Goal: Task Accomplishment & Management: Complete application form

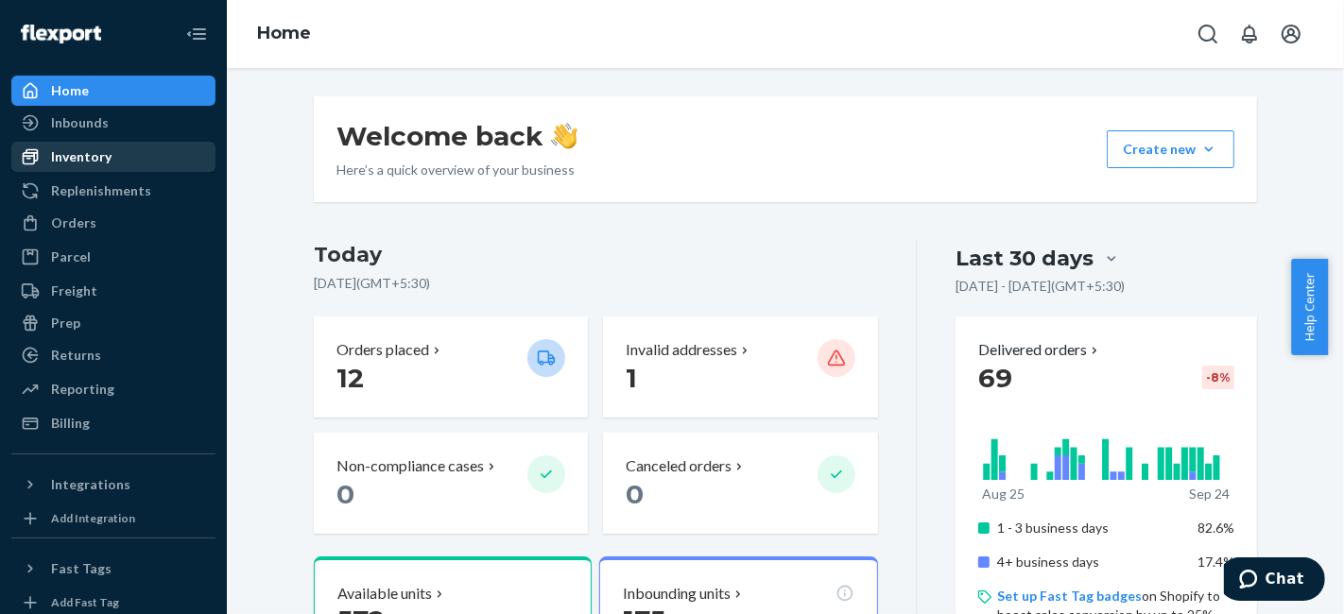
click at [80, 163] on div "Inventory" at bounding box center [81, 156] width 60 height 19
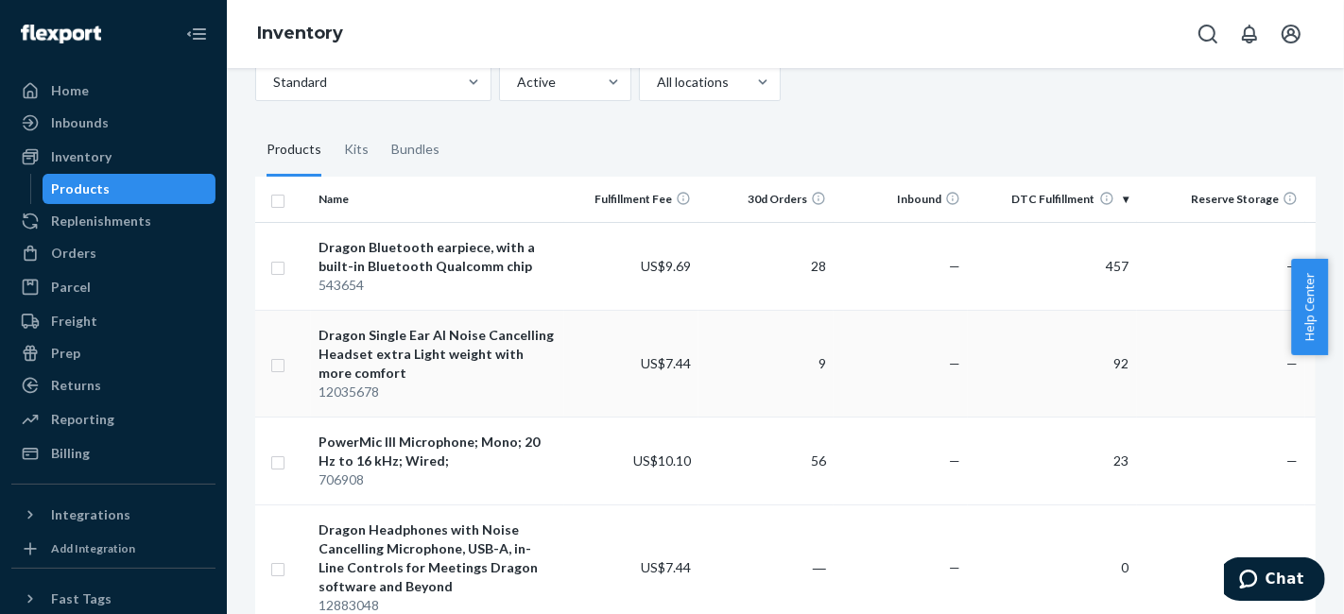
scroll to position [210, 0]
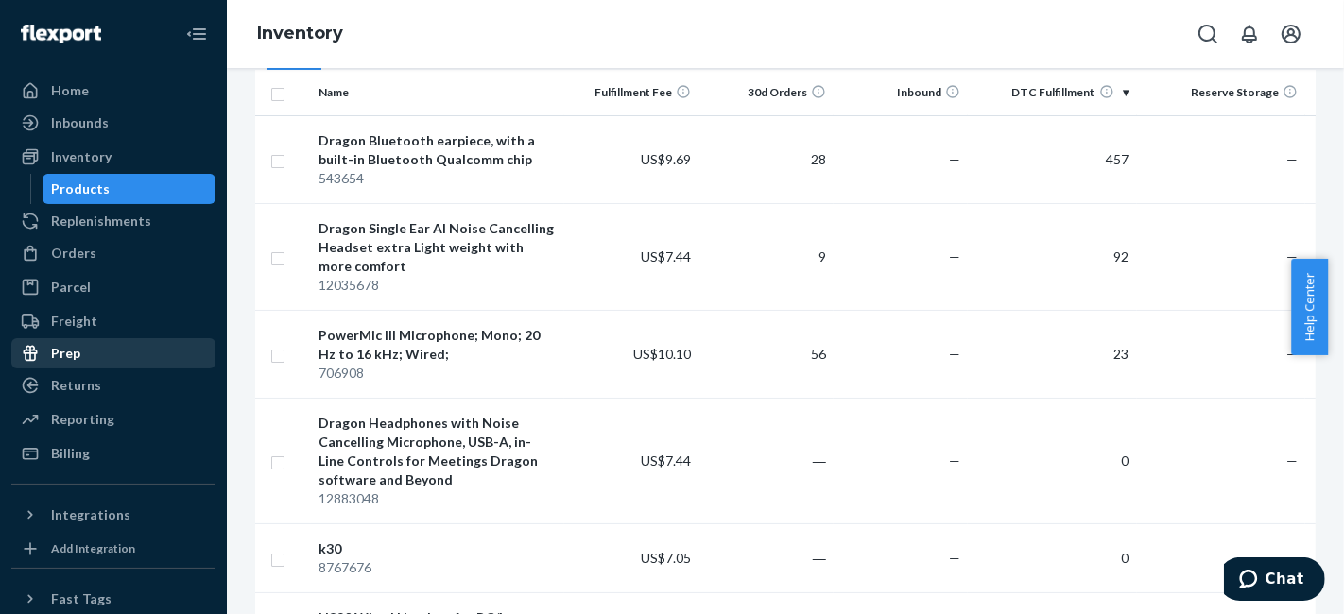
click at [90, 360] on div "Prep" at bounding box center [113, 353] width 200 height 26
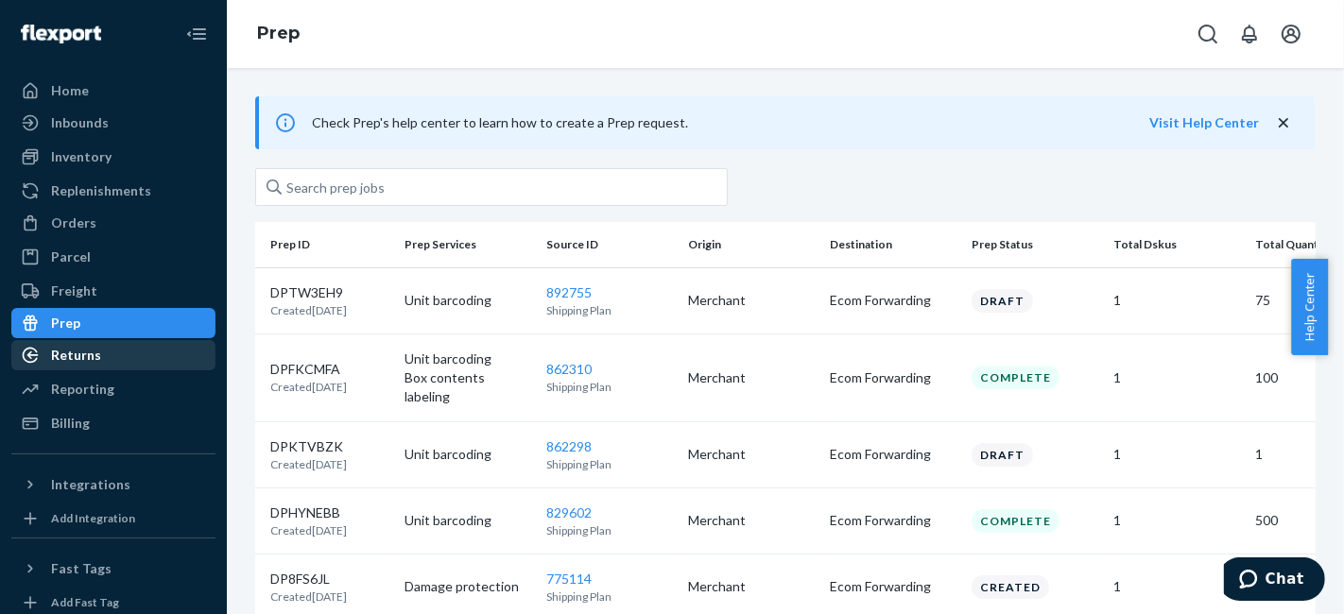
click at [82, 368] on div "Returns" at bounding box center [113, 355] width 200 height 26
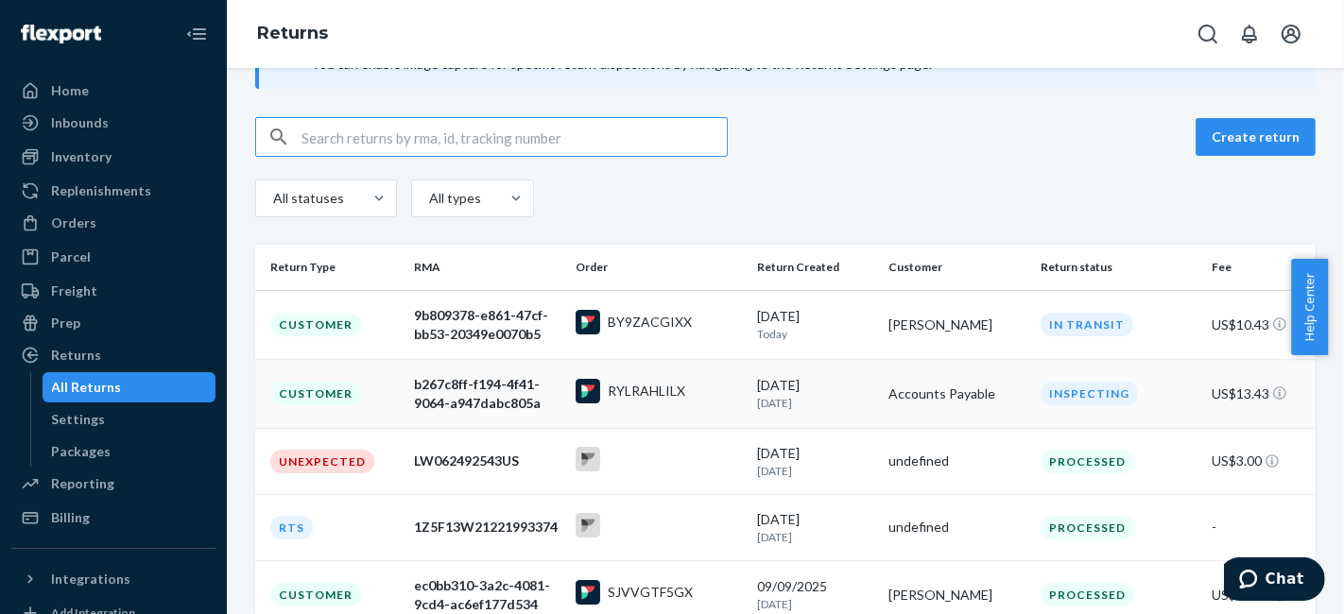
scroll to position [105, 0]
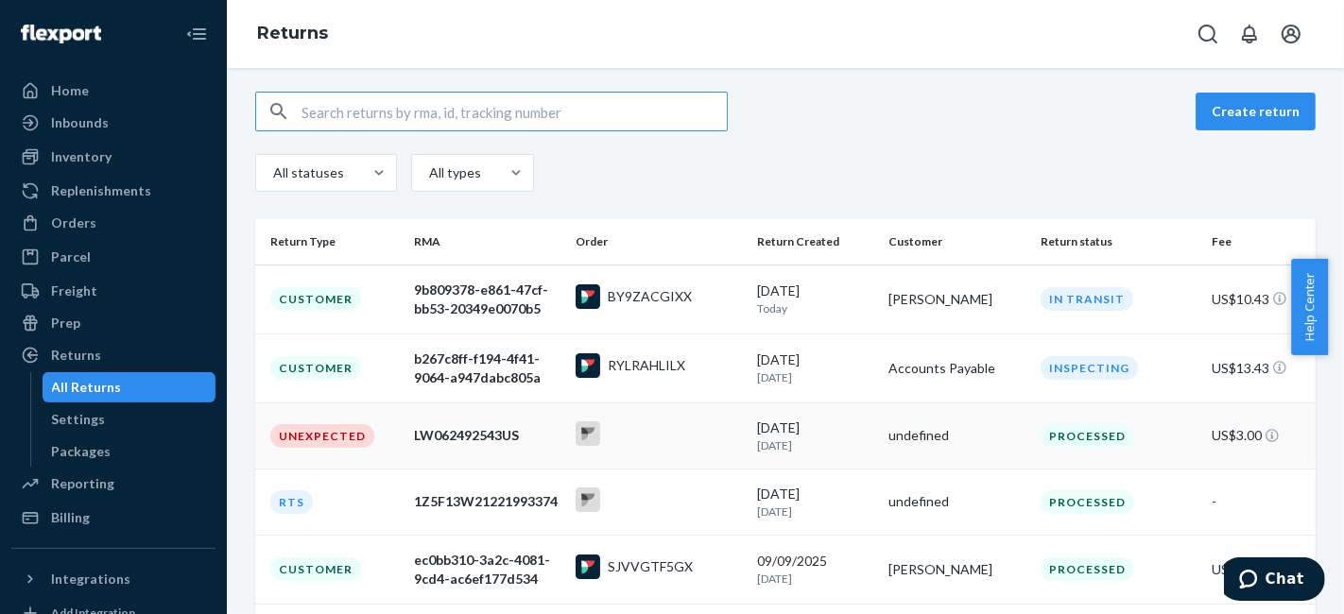
click at [805, 448] on p "[DATE]" at bounding box center [816, 445] width 116 height 16
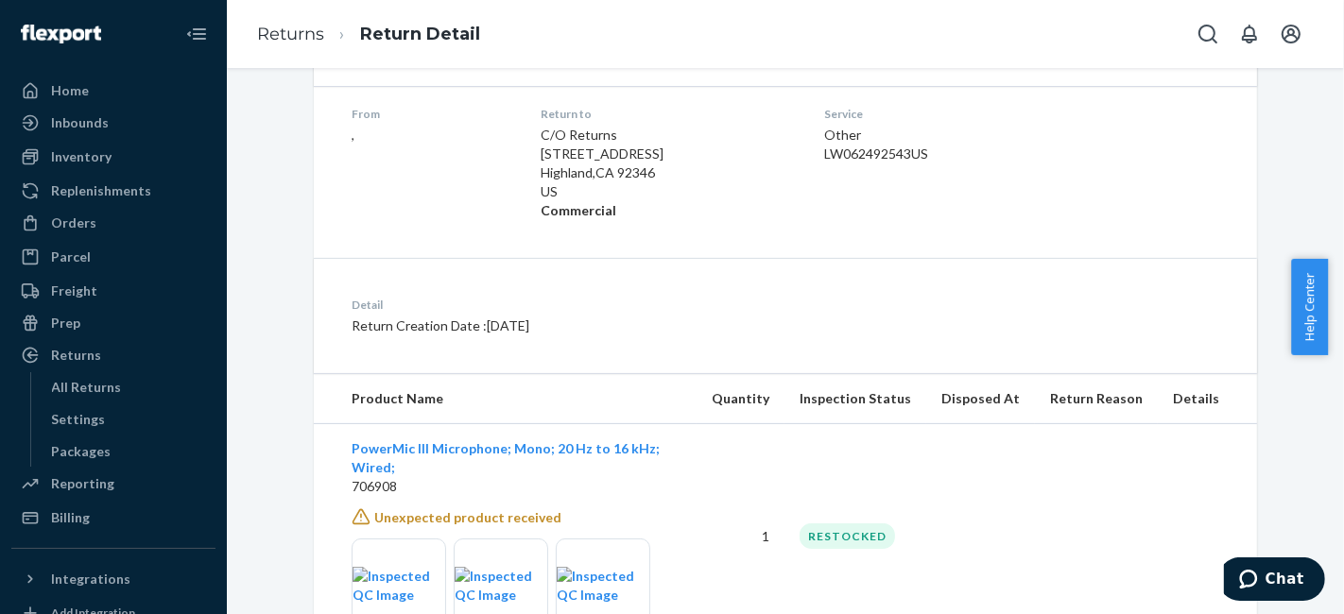
scroll to position [356, 0]
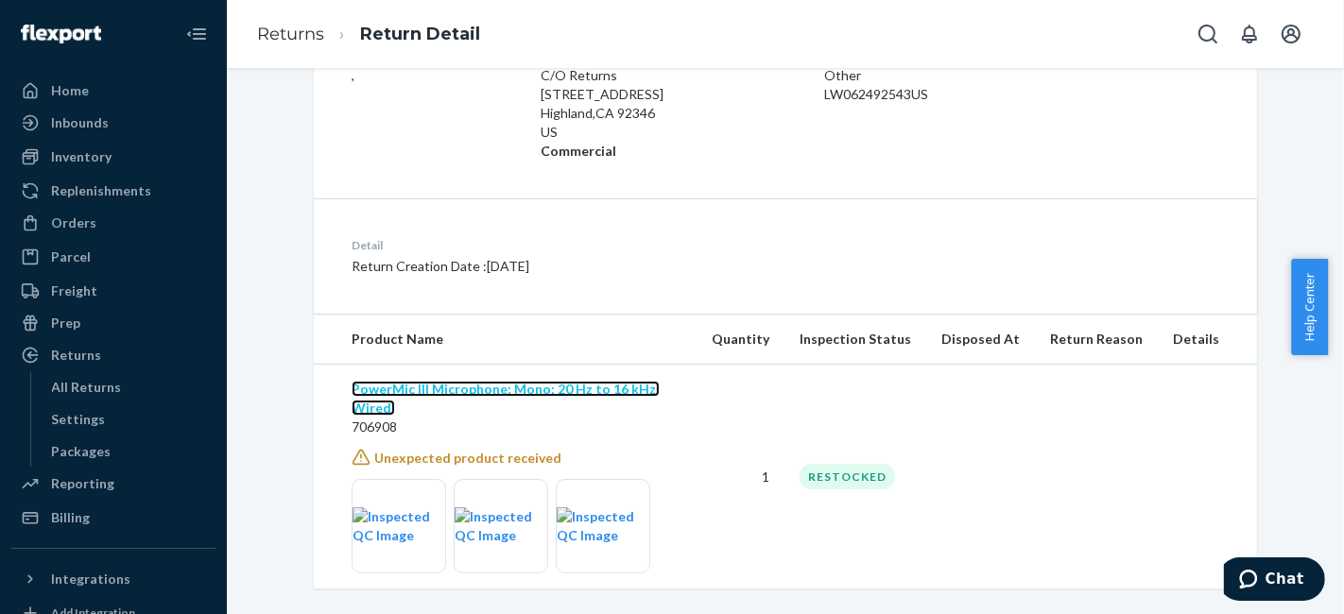
click at [505, 388] on link "PowerMic III Microphone; Mono; 20 Hz to 16 kHz; Wired;" at bounding box center [505, 398] width 308 height 35
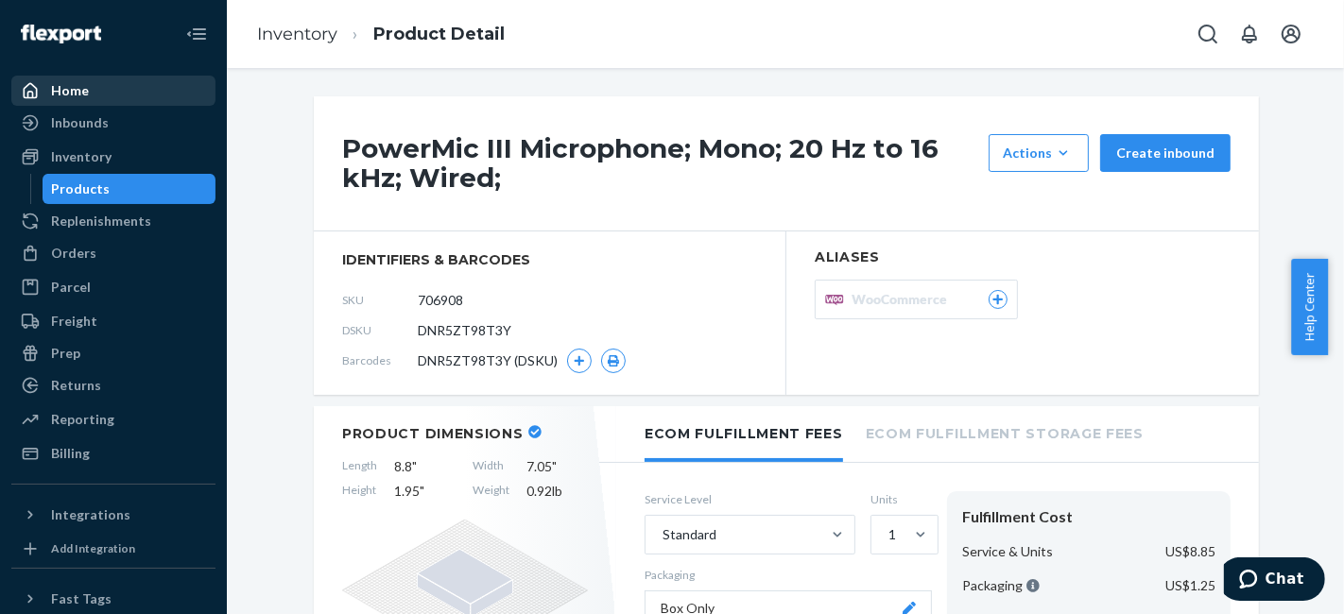
click at [90, 90] on div "Home" at bounding box center [113, 90] width 200 height 26
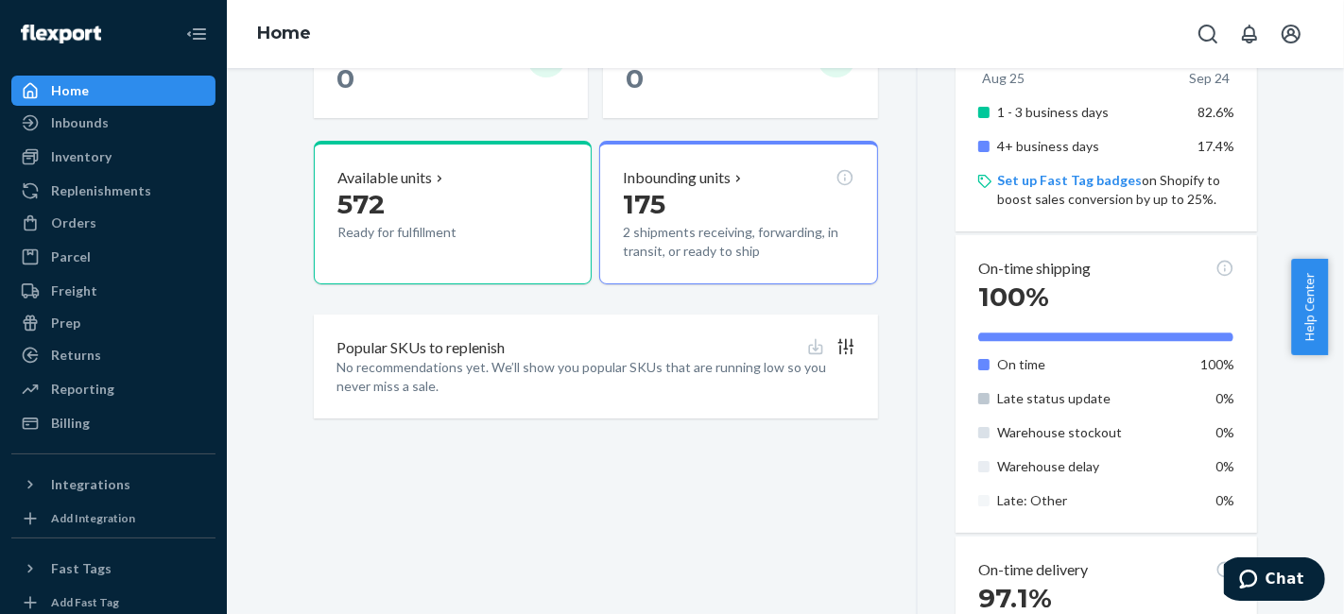
scroll to position [420, 0]
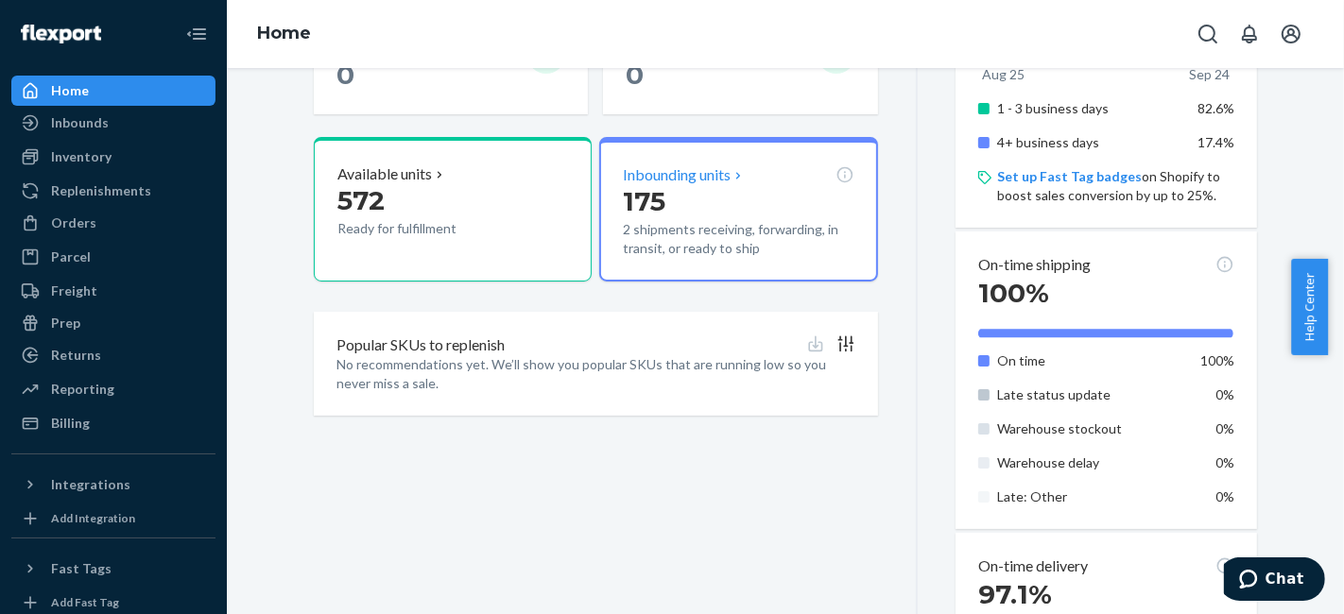
click at [715, 159] on div "Inbounding units 175 2 shipments receiving, forwarding, in transit, or ready to…" at bounding box center [738, 209] width 278 height 145
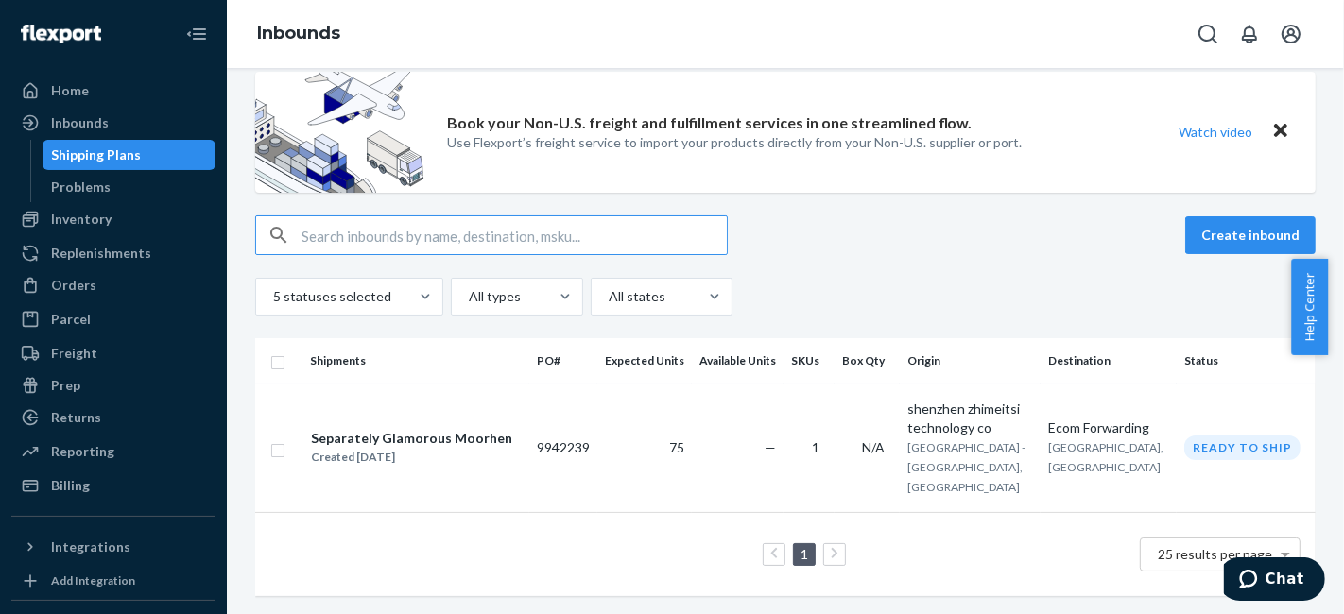
scroll to position [39, 0]
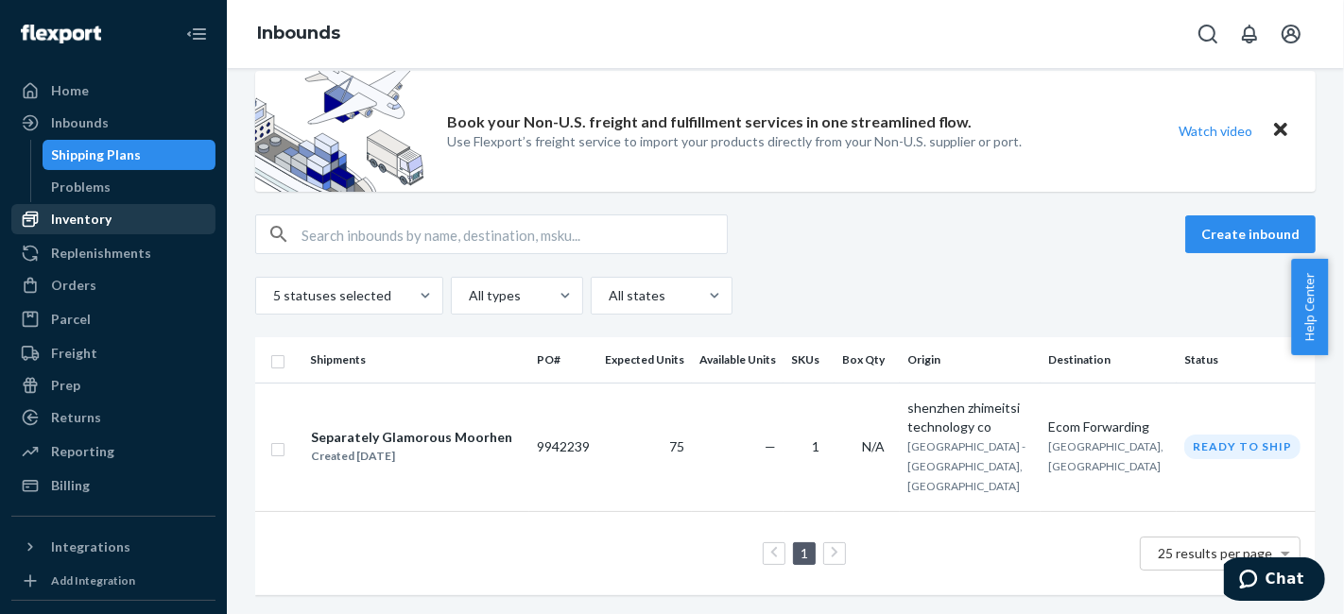
click at [121, 216] on div "Inventory" at bounding box center [113, 219] width 200 height 26
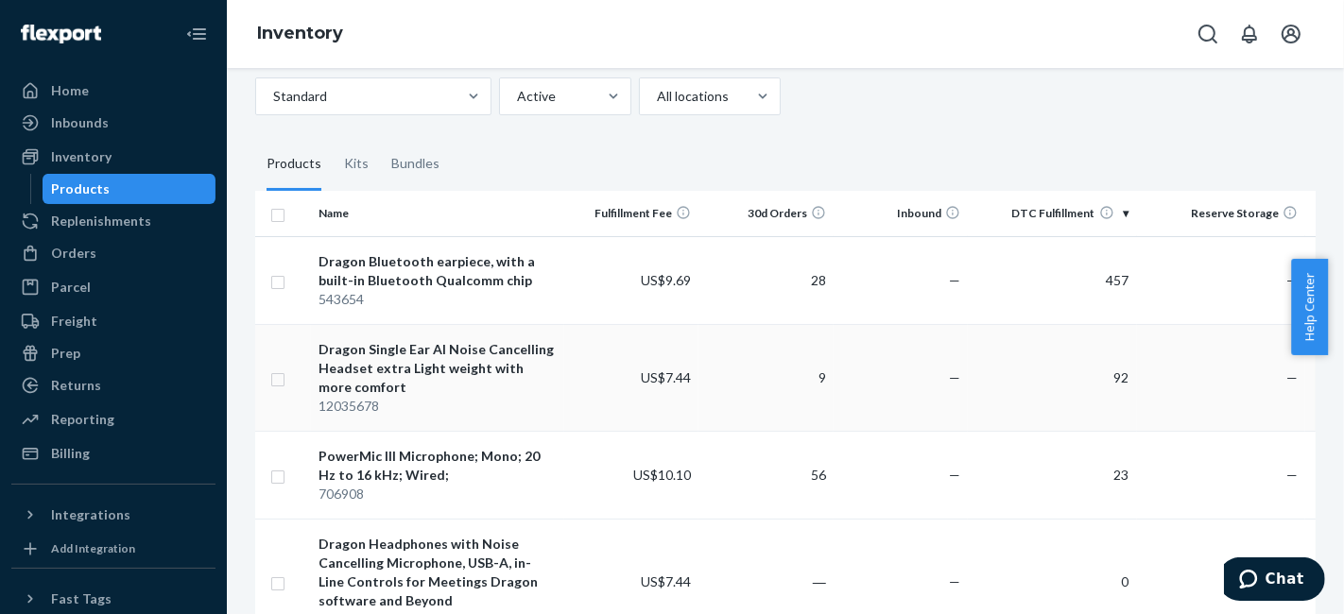
scroll to position [210, 0]
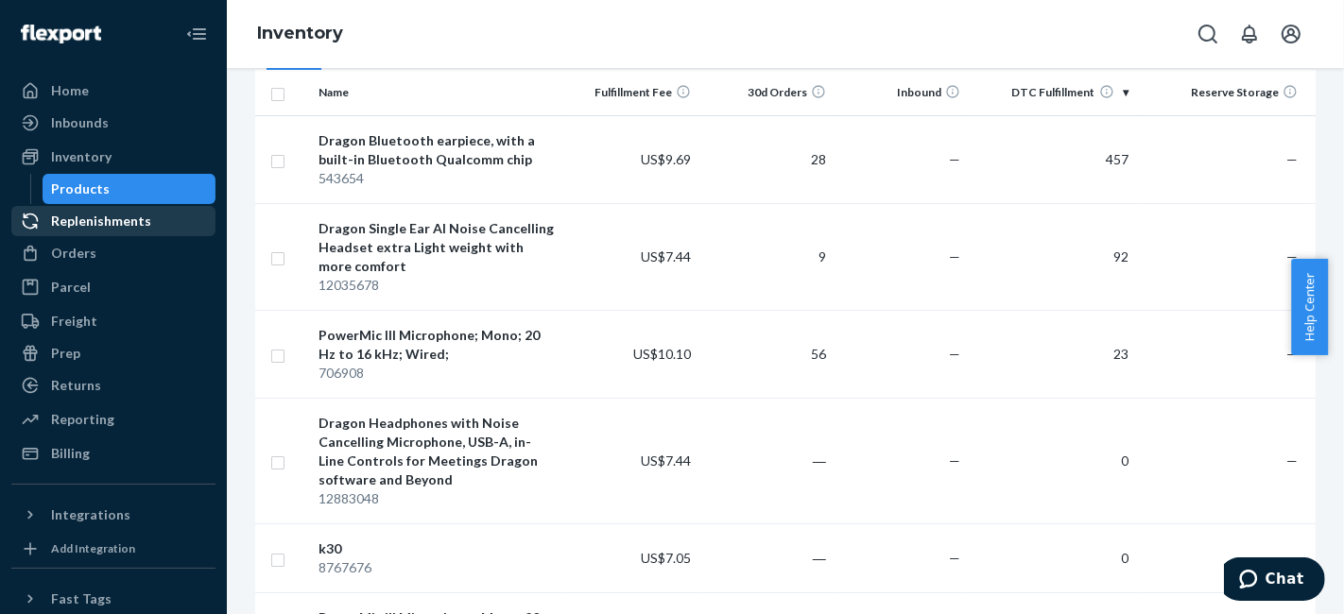
click at [129, 220] on div "Replenishments" at bounding box center [101, 221] width 100 height 19
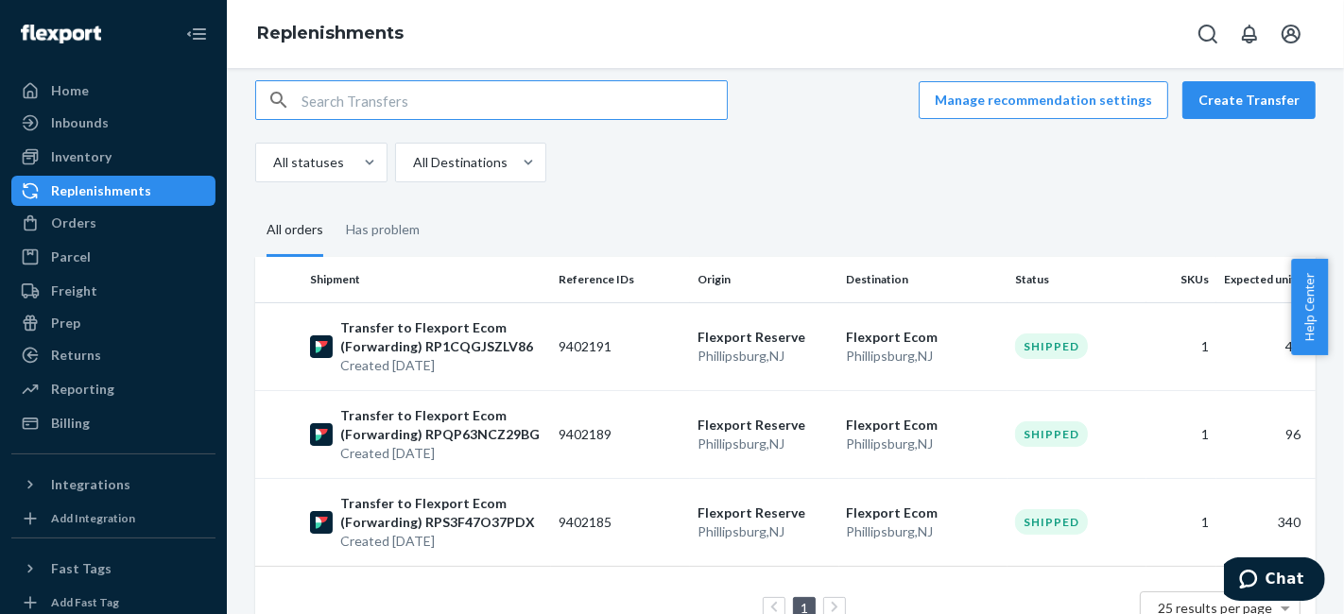
scroll to position [180, 0]
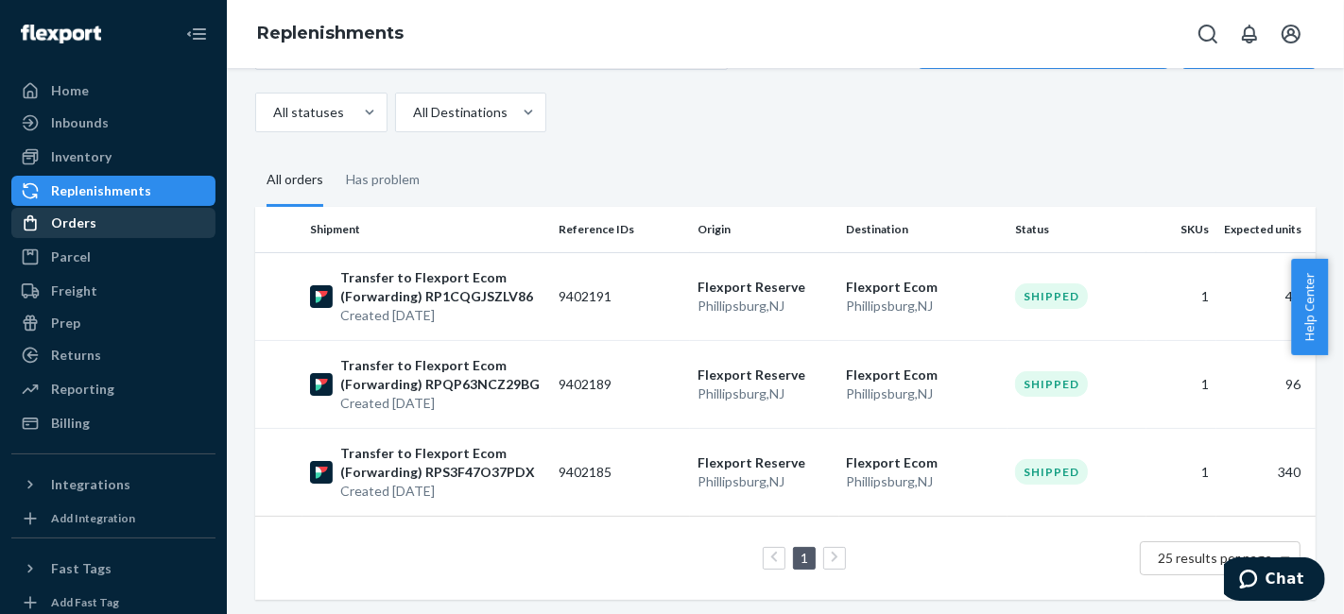
click at [124, 216] on div "Orders" at bounding box center [113, 223] width 200 height 26
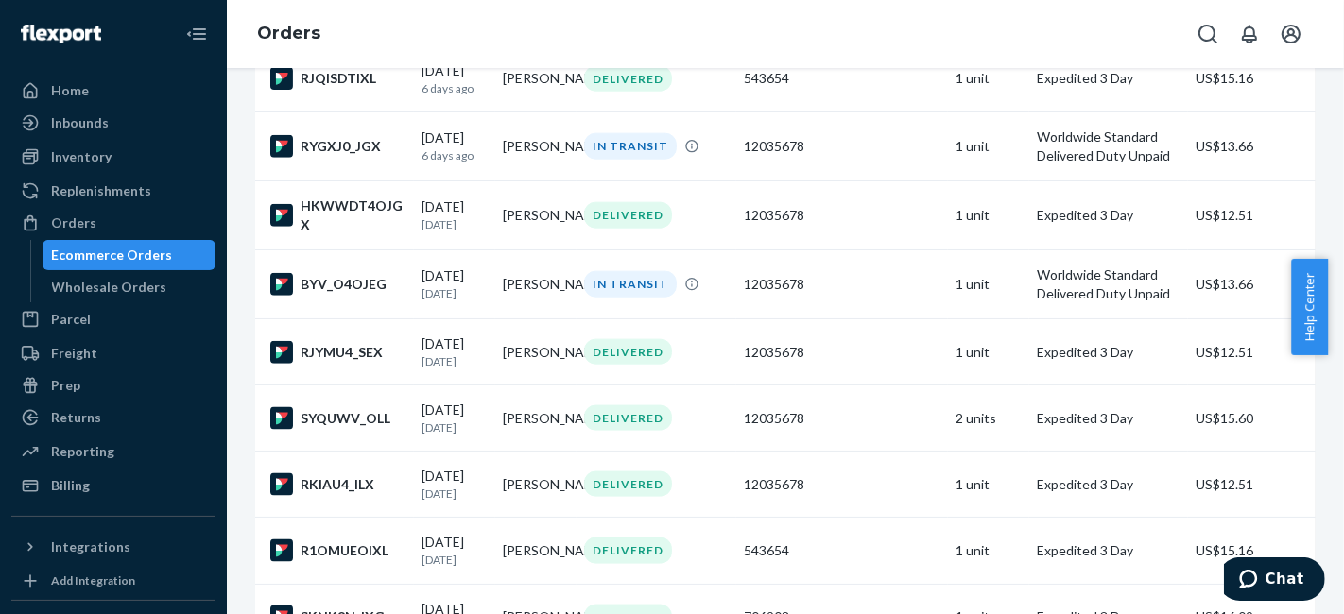
scroll to position [1995, 0]
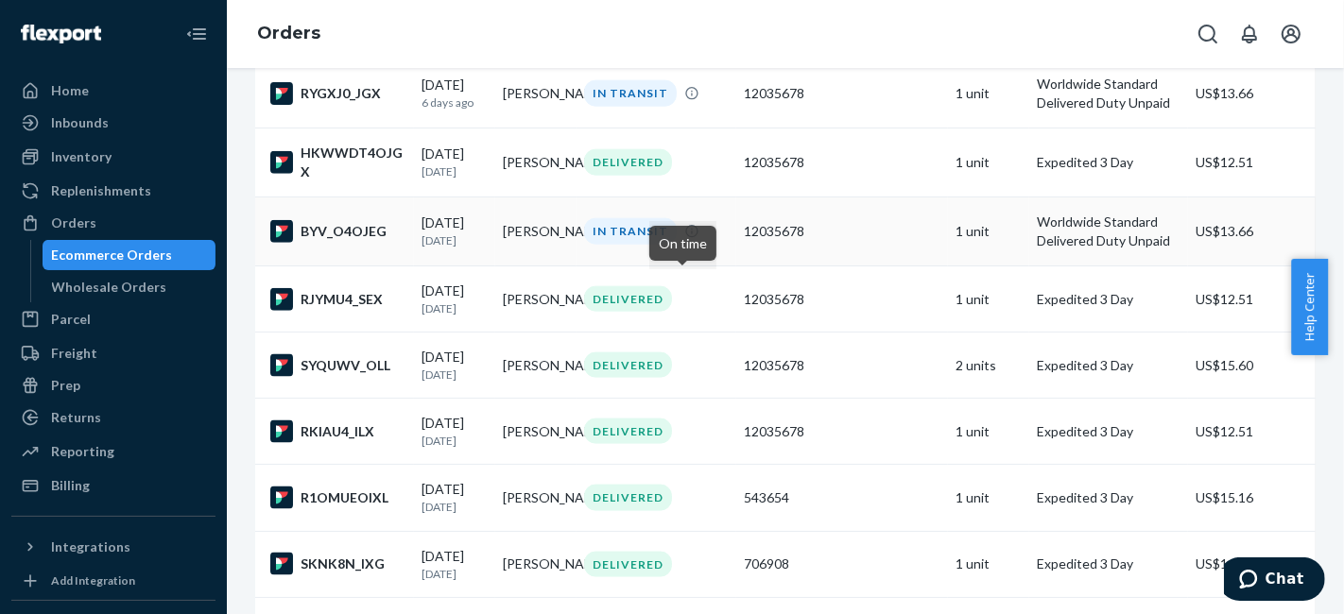
click at [684, 239] on icon at bounding box center [691, 231] width 15 height 15
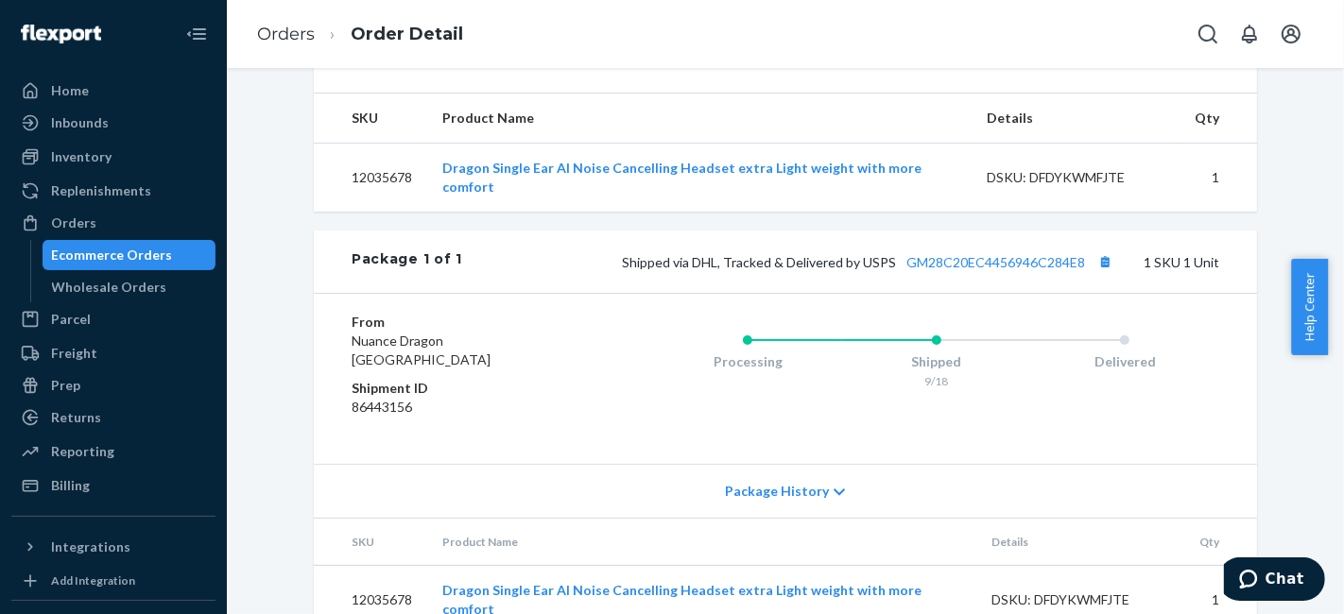
scroll to position [629, 0]
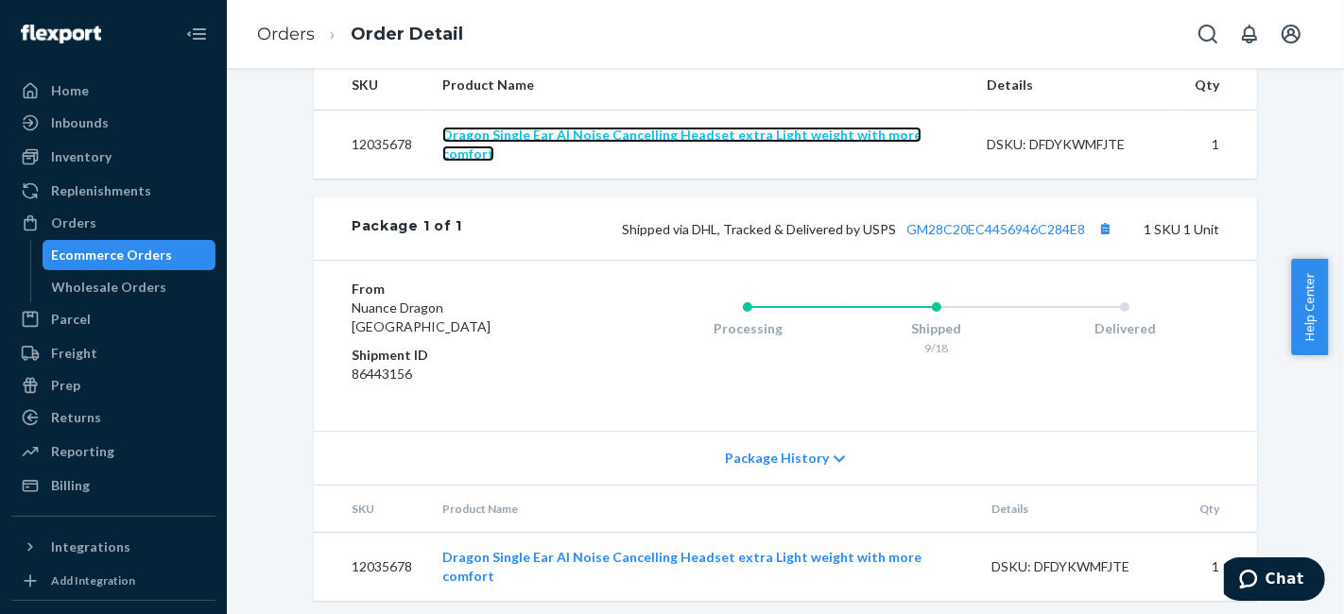
click at [817, 162] on link "Dragon Single Ear AI Noise Cancelling Headset extra Light weight with more comf…" at bounding box center [681, 144] width 479 height 35
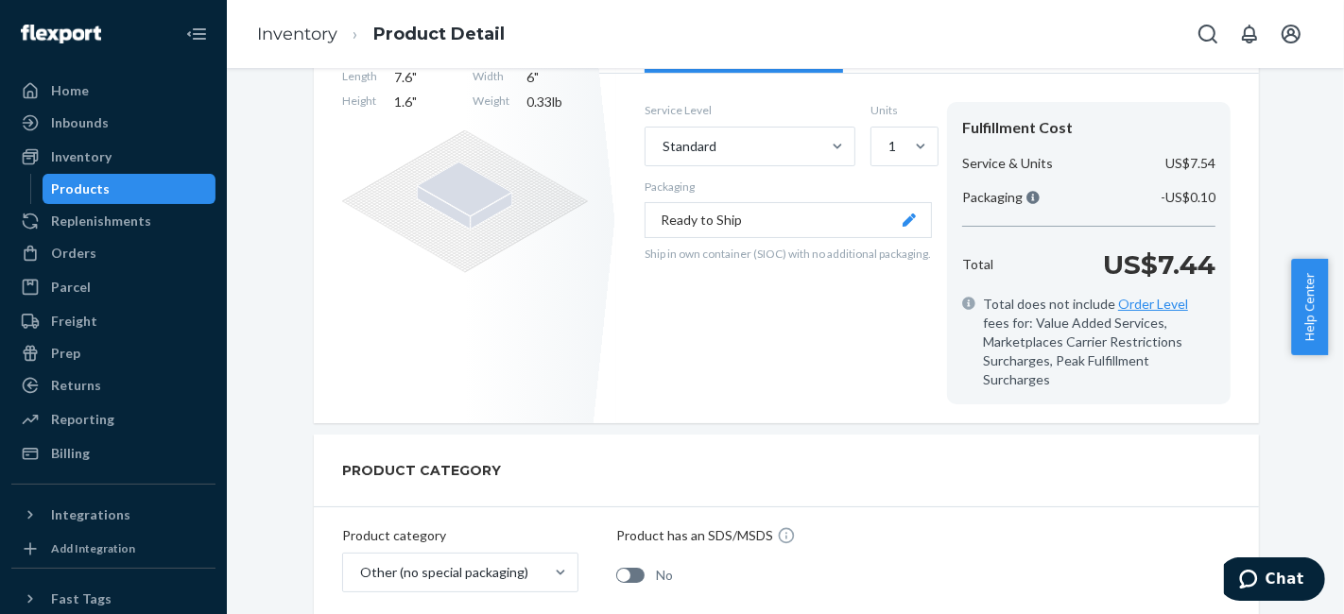
scroll to position [420, 0]
click at [1207, 244] on div "Total US$7.44" at bounding box center [1088, 263] width 268 height 38
click at [1225, 230] on div "Service Level Standard Units 1 Packaging Ready to Ship Ship in own container (S…" at bounding box center [937, 251] width 642 height 340
click at [131, 197] on div "Products" at bounding box center [129, 189] width 170 height 26
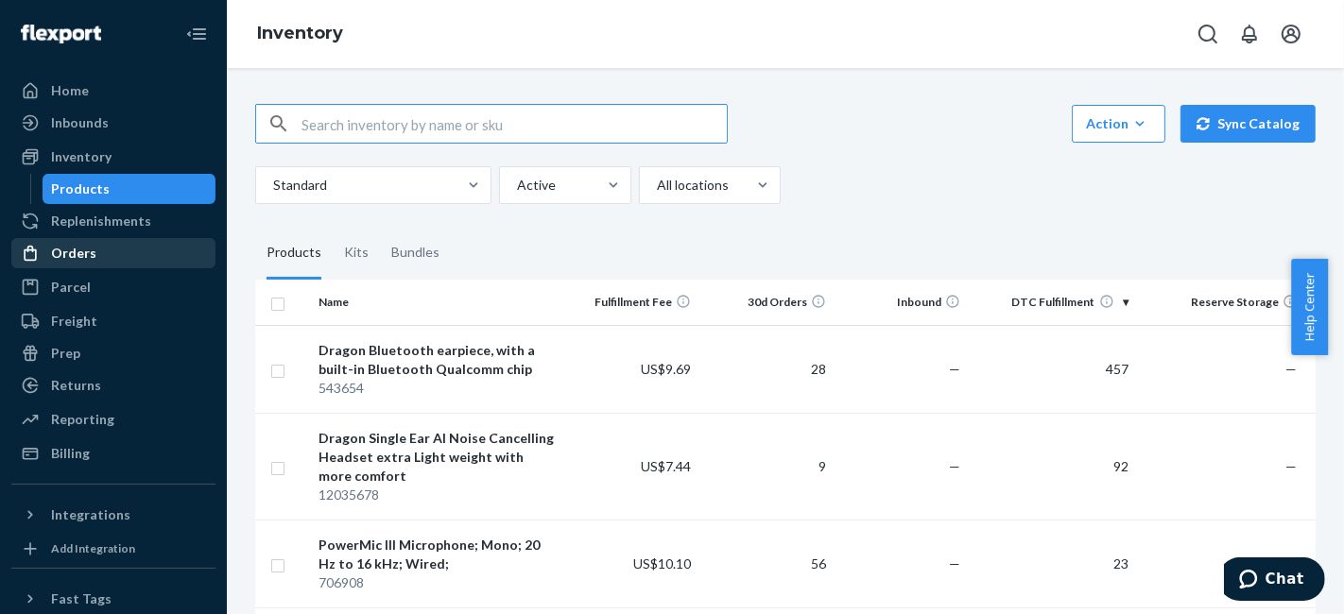
click at [81, 250] on div "Orders" at bounding box center [73, 253] width 45 height 19
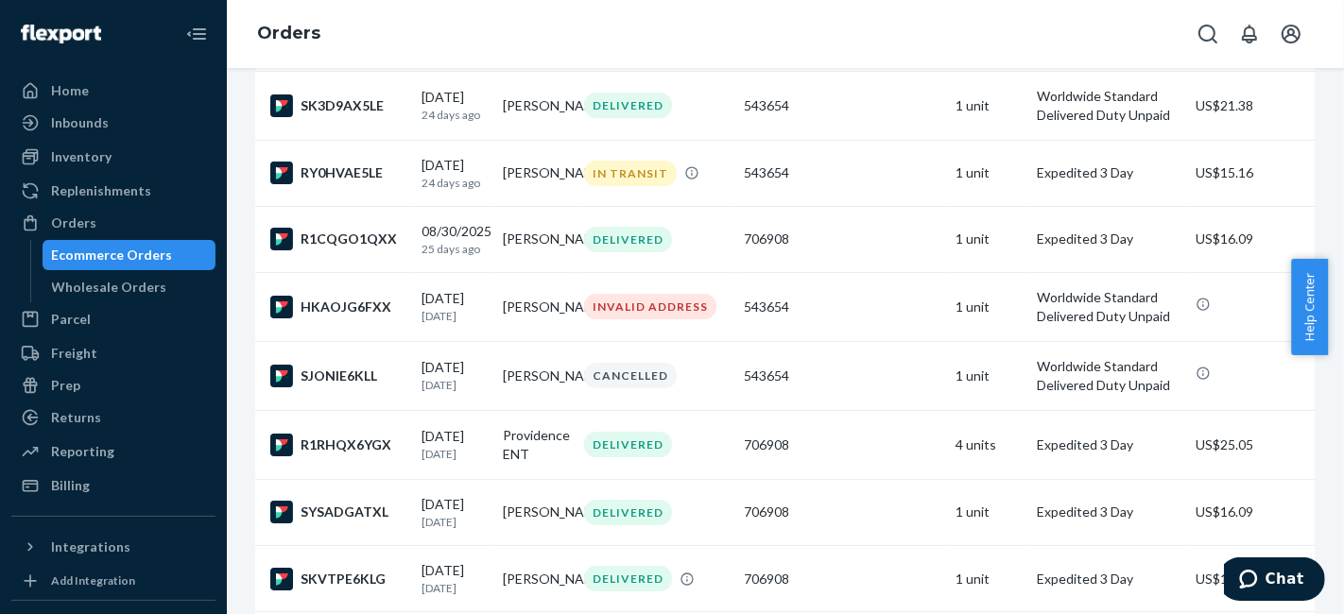
scroll to position [5458, 0]
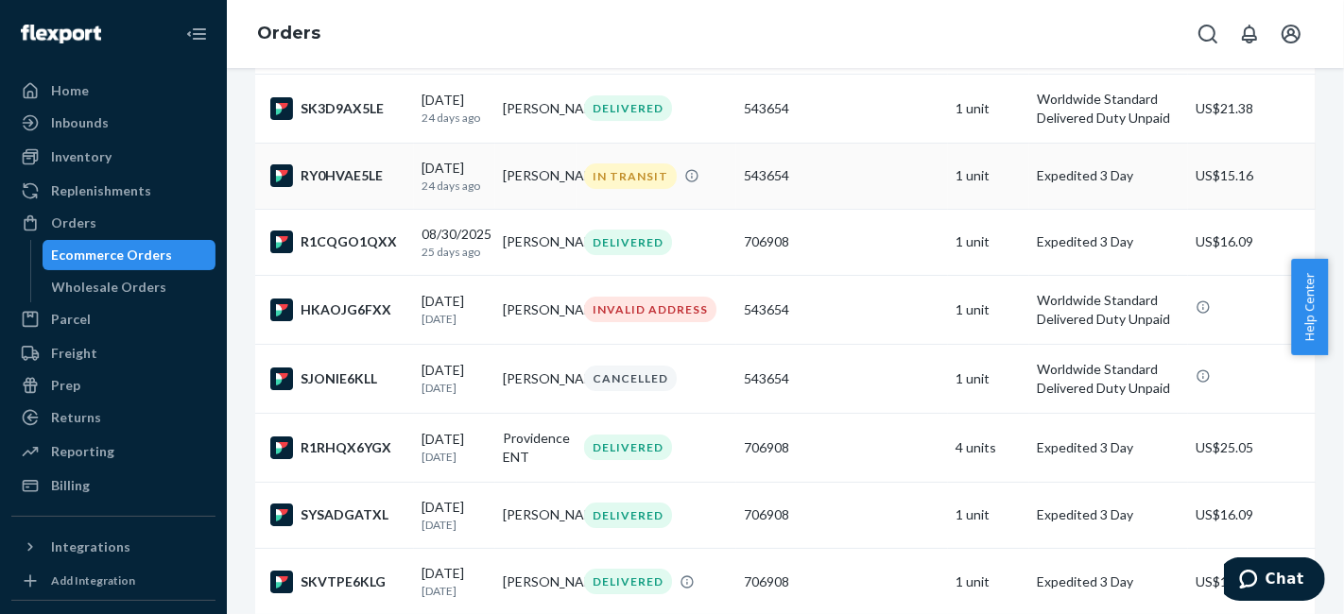
click at [617, 189] on div "IN TRANSIT" at bounding box center [630, 176] width 93 height 26
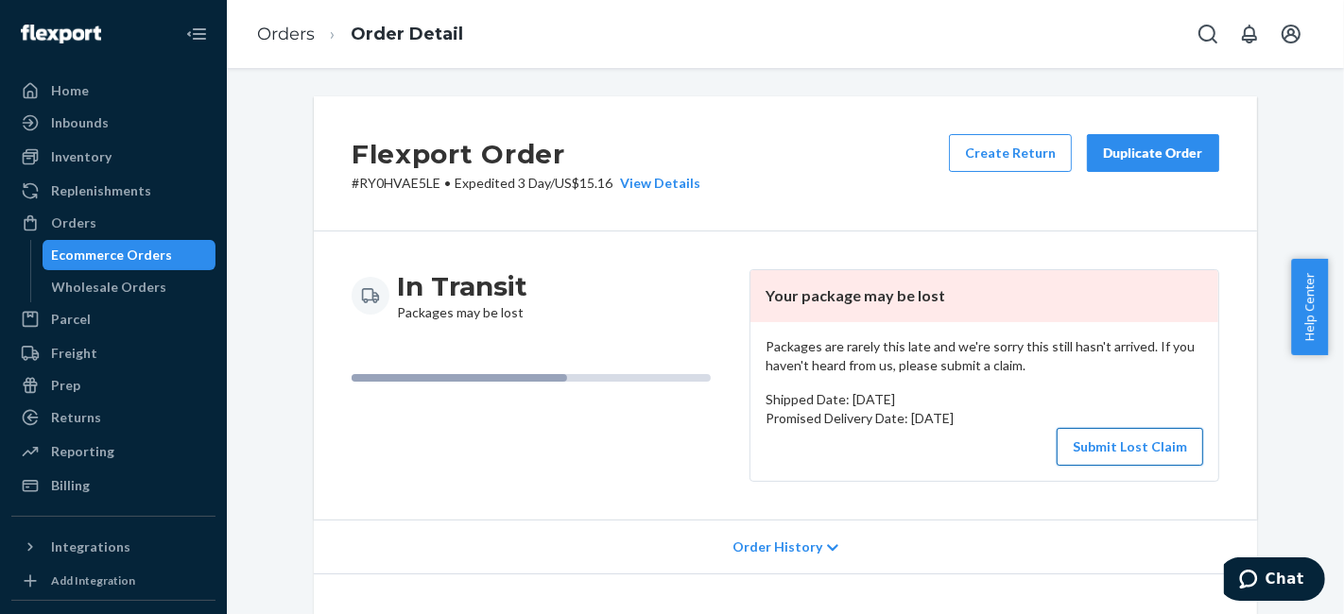
click at [1082, 437] on button "Submit Lost Claim" at bounding box center [1129, 447] width 146 height 38
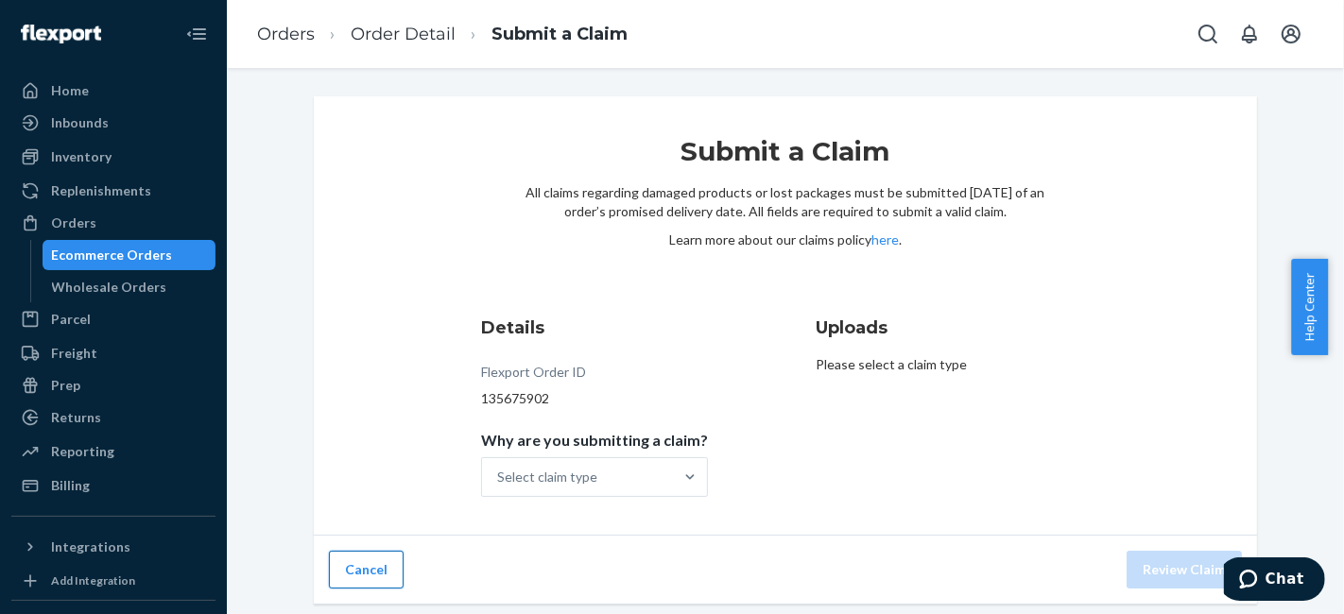
click at [345, 558] on button "Cancel" at bounding box center [366, 570] width 75 height 38
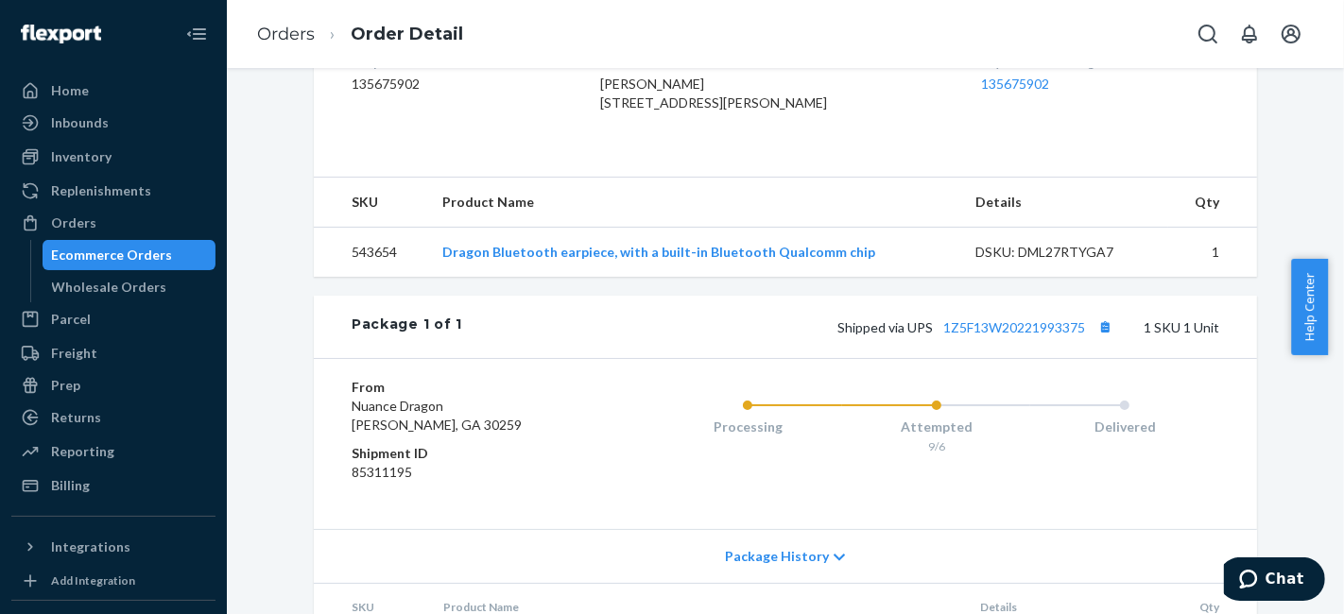
scroll to position [629, 0]
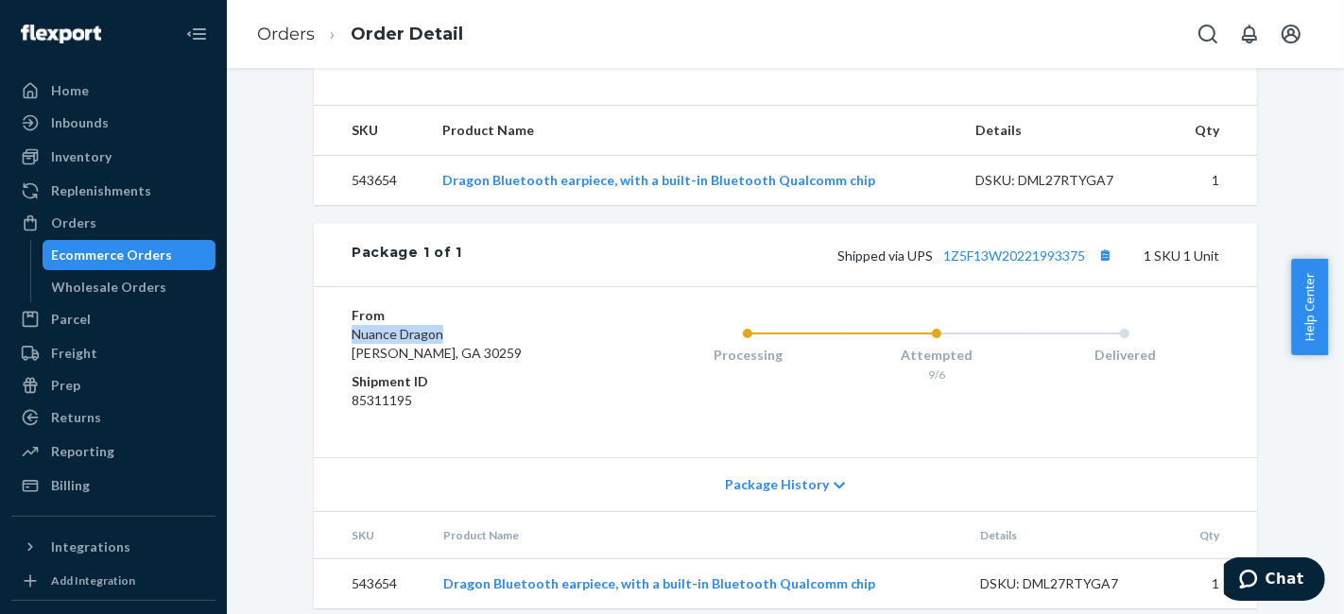
drag, startPoint x: 334, startPoint y: 371, endPoint x: 482, endPoint y: 374, distance: 148.4
click at [482, 374] on div "From Nuance Dragon Moreland, GA 30259 Shipment ID 85311195 Processing Attempted…" at bounding box center [785, 371] width 943 height 171
click at [485, 410] on dd "85311195" at bounding box center [464, 400] width 226 height 19
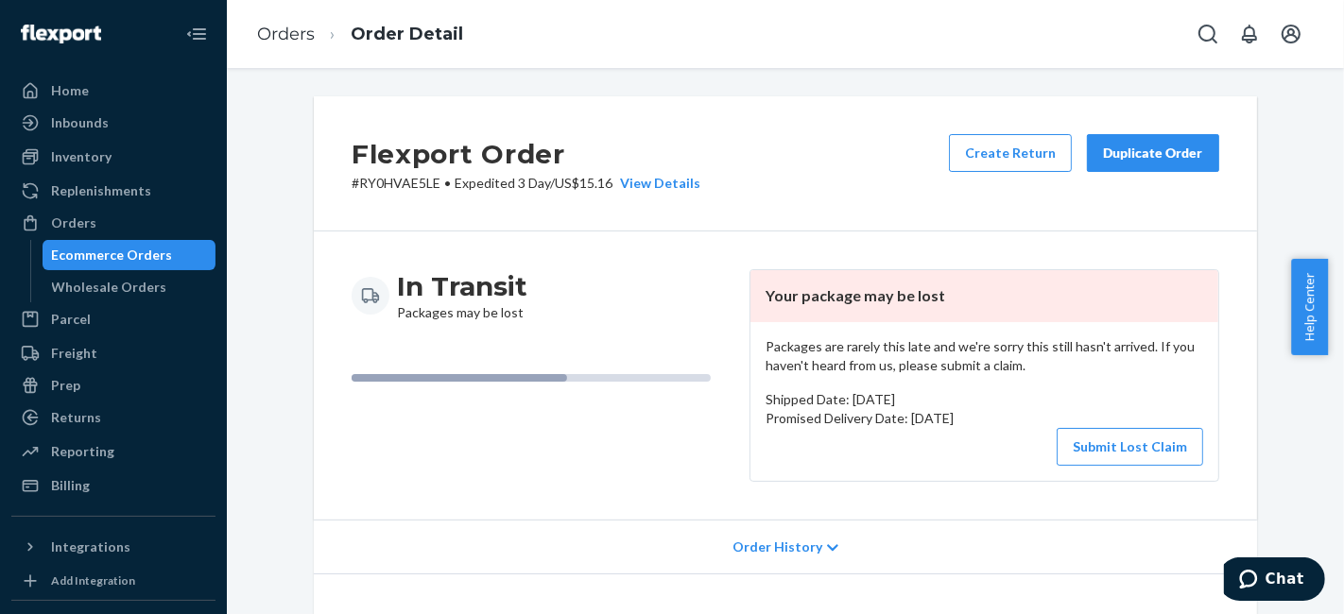
scroll to position [420, 0]
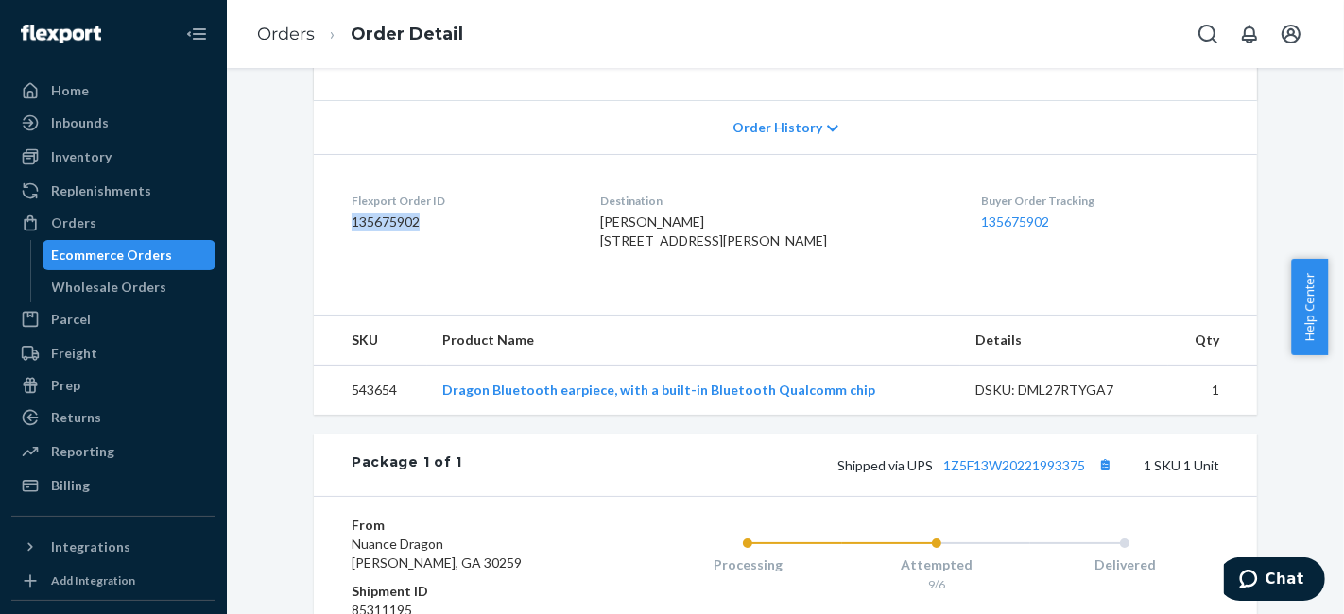
drag, startPoint x: 439, startPoint y: 229, endPoint x: 345, endPoint y: 222, distance: 94.7
click at [351, 222] on dd "135675902" at bounding box center [460, 222] width 218 height 19
copy dd "135675902"
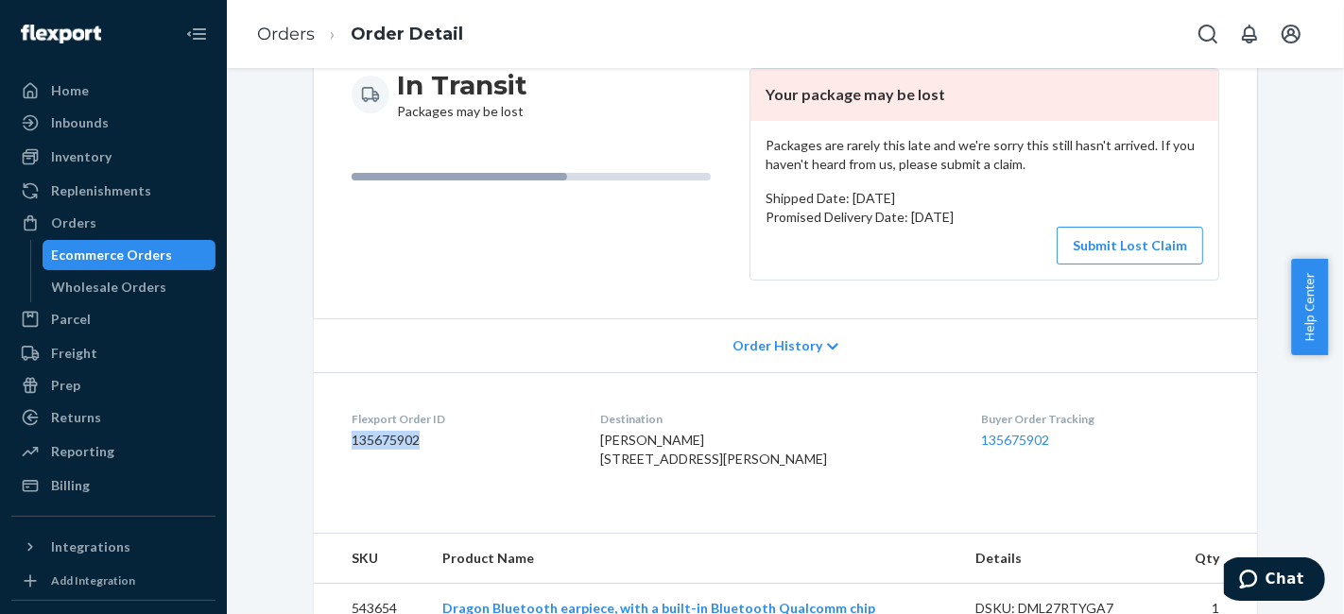
scroll to position [0, 0]
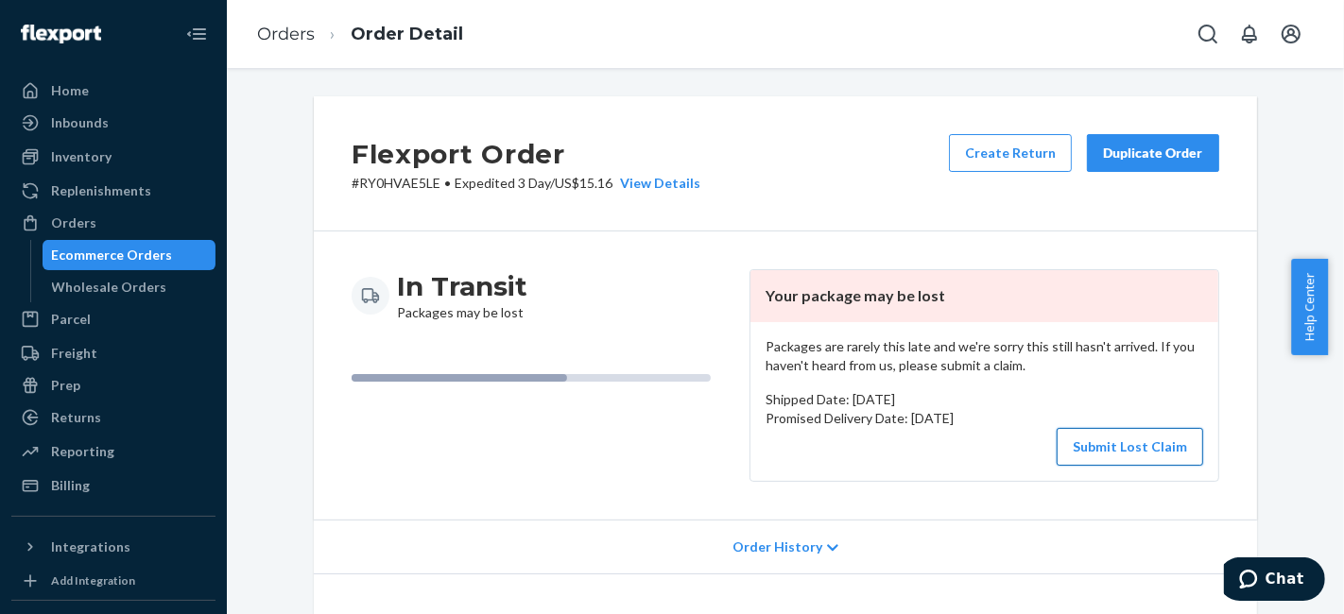
click at [1107, 445] on button "Submit Lost Claim" at bounding box center [1129, 447] width 146 height 38
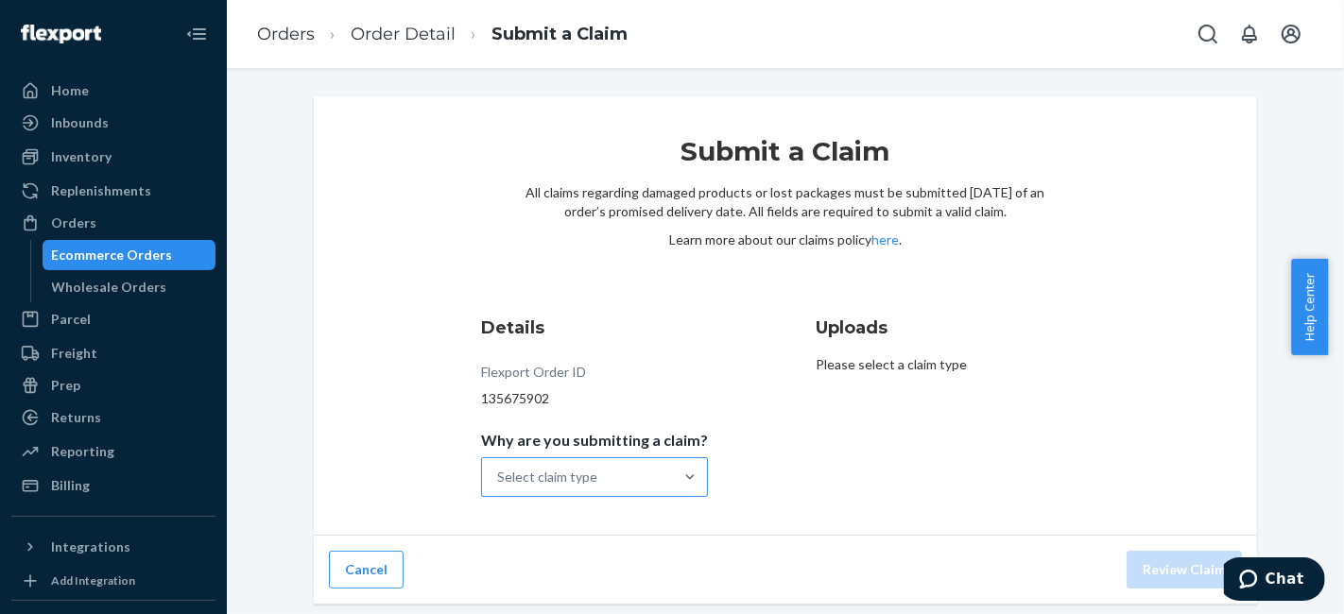
click at [646, 484] on div "Select claim type" at bounding box center [577, 477] width 191 height 38
click at [499, 484] on input "Why are you submitting a claim? Select claim type" at bounding box center [498, 477] width 2 height 19
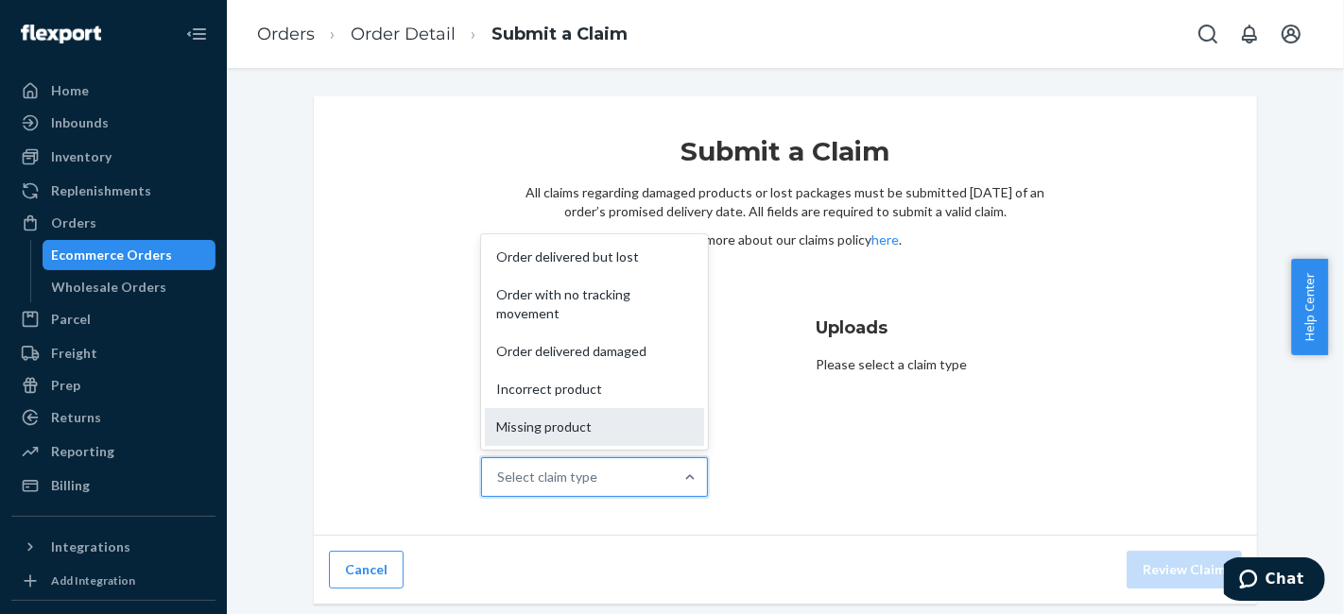
click at [633, 432] on div "Missing product" at bounding box center [594, 427] width 219 height 38
click at [499, 468] on input "Why are you submitting a claim? option Missing product focused, 5 of 5. 5 resul…" at bounding box center [498, 477] width 2 height 19
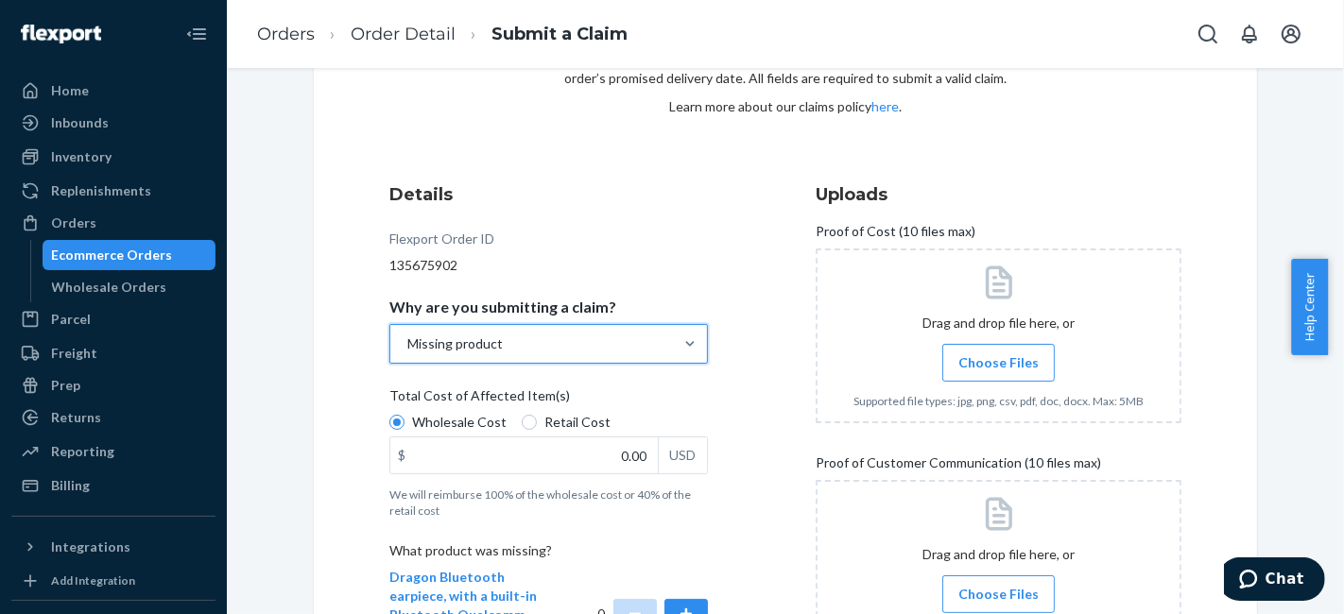
scroll to position [210, 0]
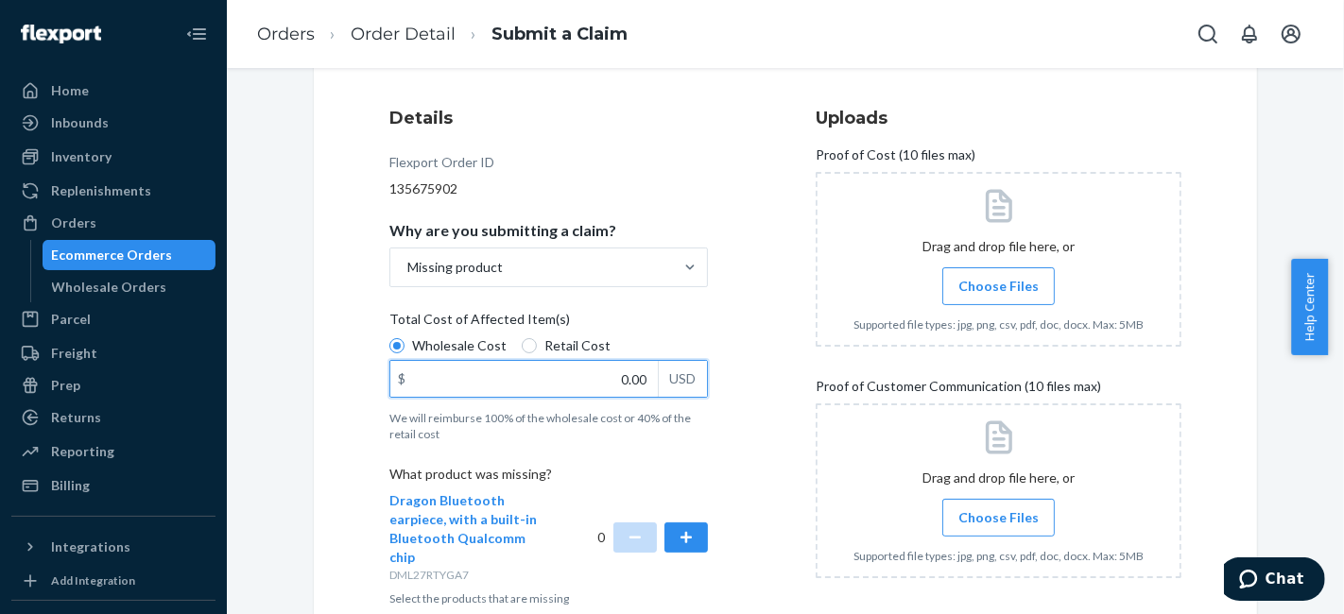
drag, startPoint x: 517, startPoint y: 377, endPoint x: 347, endPoint y: 385, distance: 170.3
click at [347, 385] on div "Submit a Claim All claims regarding damaged products or lost packages must be s…" at bounding box center [785, 267] width 943 height 760
click at [414, 379] on input "0.00" at bounding box center [523, 379] width 267 height 36
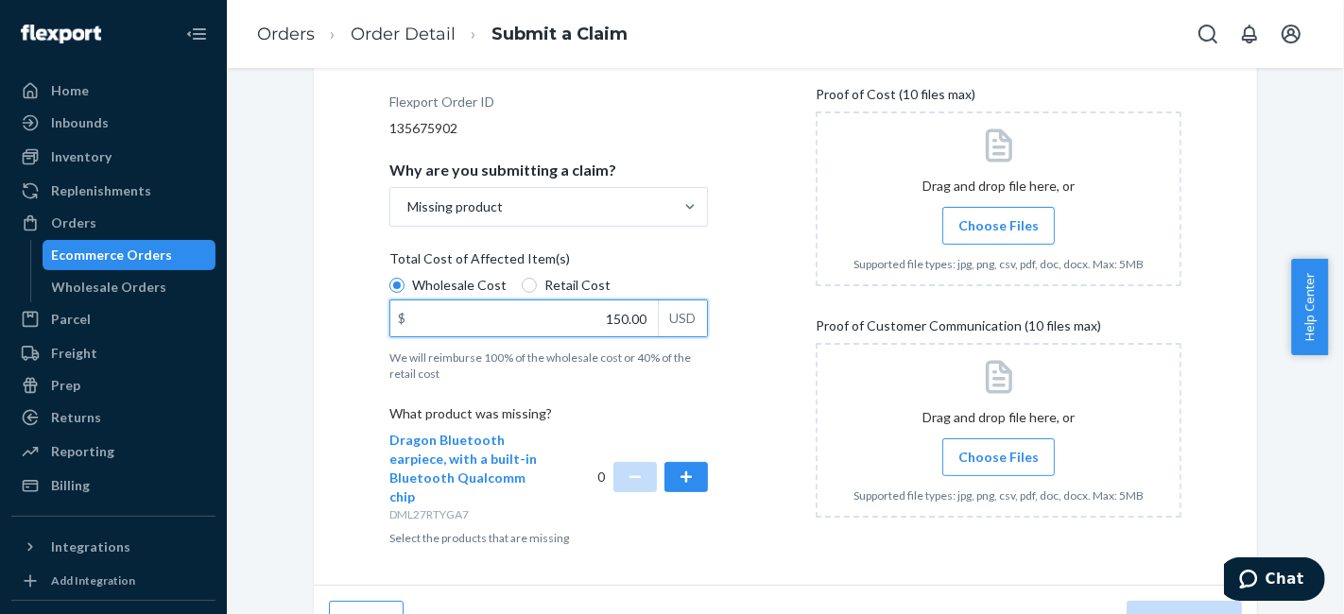
scroll to position [295, 0]
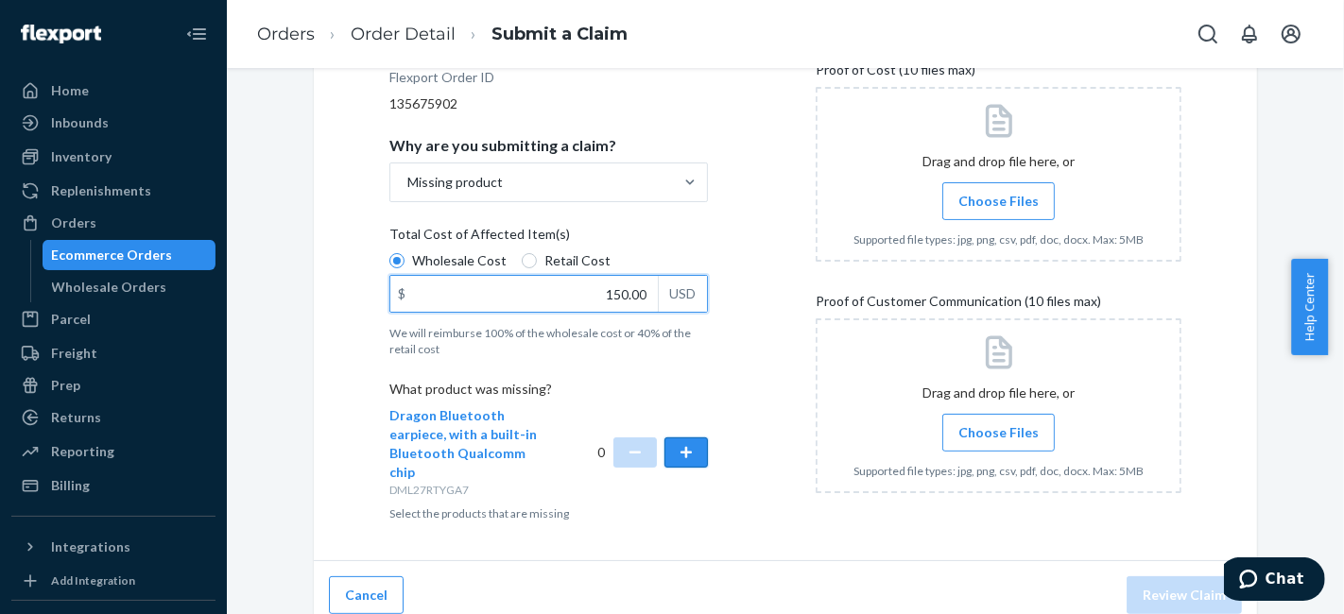
type input "150.00"
click at [674, 438] on button "button" at bounding box center [685, 452] width 43 height 30
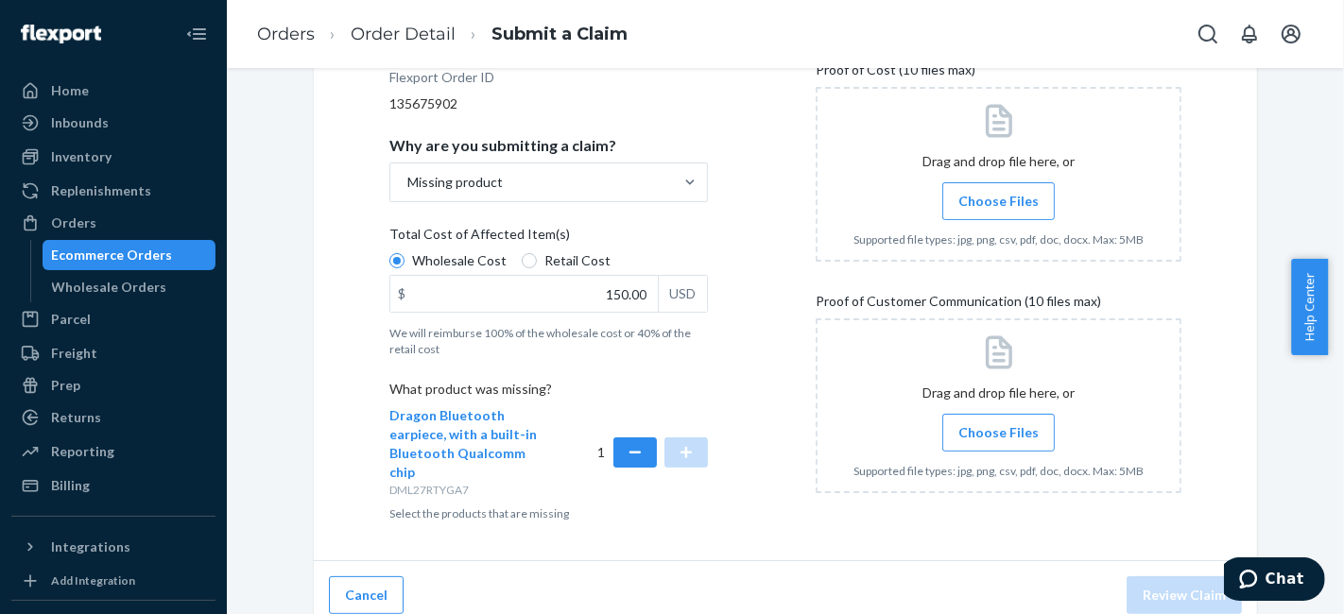
click at [767, 497] on div "Details Flexport Order ID 135675902 Why are you submitting a claim? Missing pro…" at bounding box center [785, 272] width 792 height 502
click at [990, 206] on span "Choose Files" at bounding box center [998, 201] width 80 height 19
click at [998, 206] on input "Choose Files" at bounding box center [998, 201] width 1 height 21
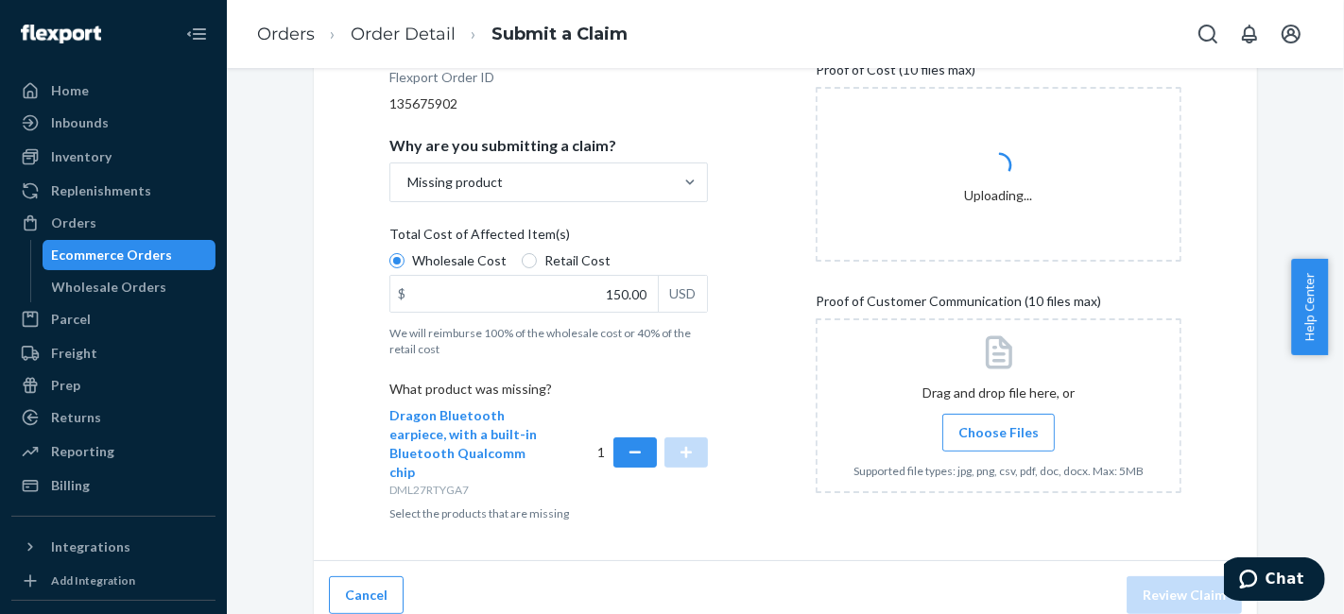
click at [998, 437] on span "Choose Files" at bounding box center [998, 432] width 80 height 19
click at [998, 437] on input "Choose Files" at bounding box center [998, 432] width 1 height 21
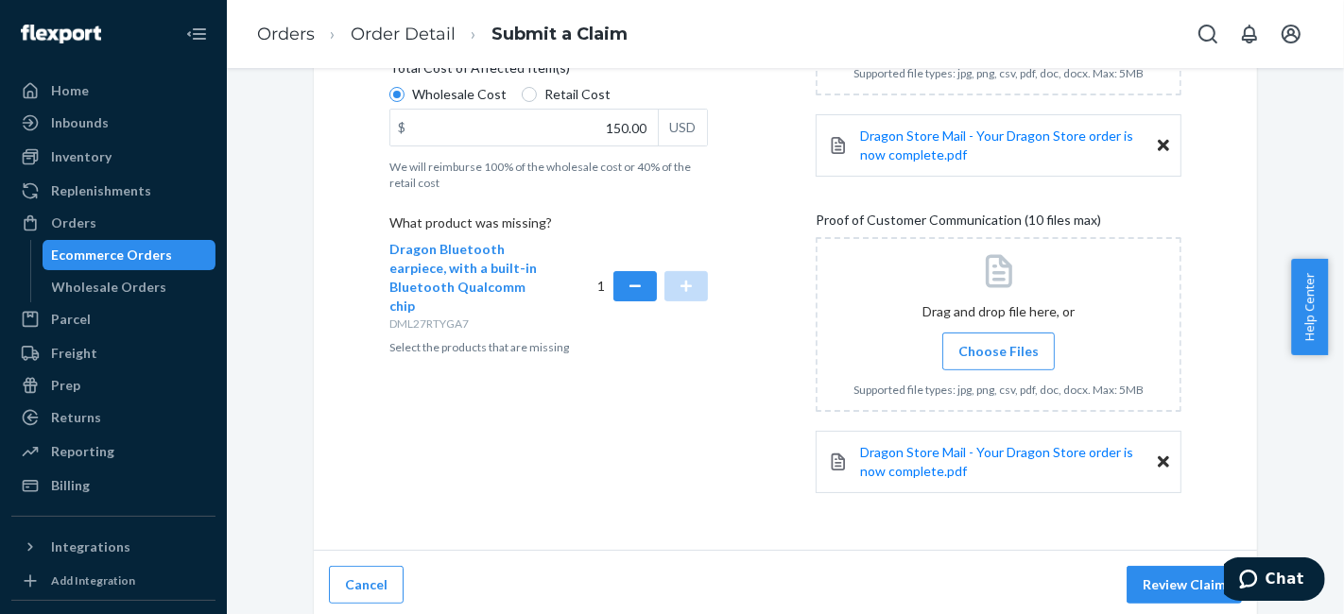
scroll to position [464, 0]
click at [1157, 582] on button "Review Claim" at bounding box center [1183, 582] width 115 height 38
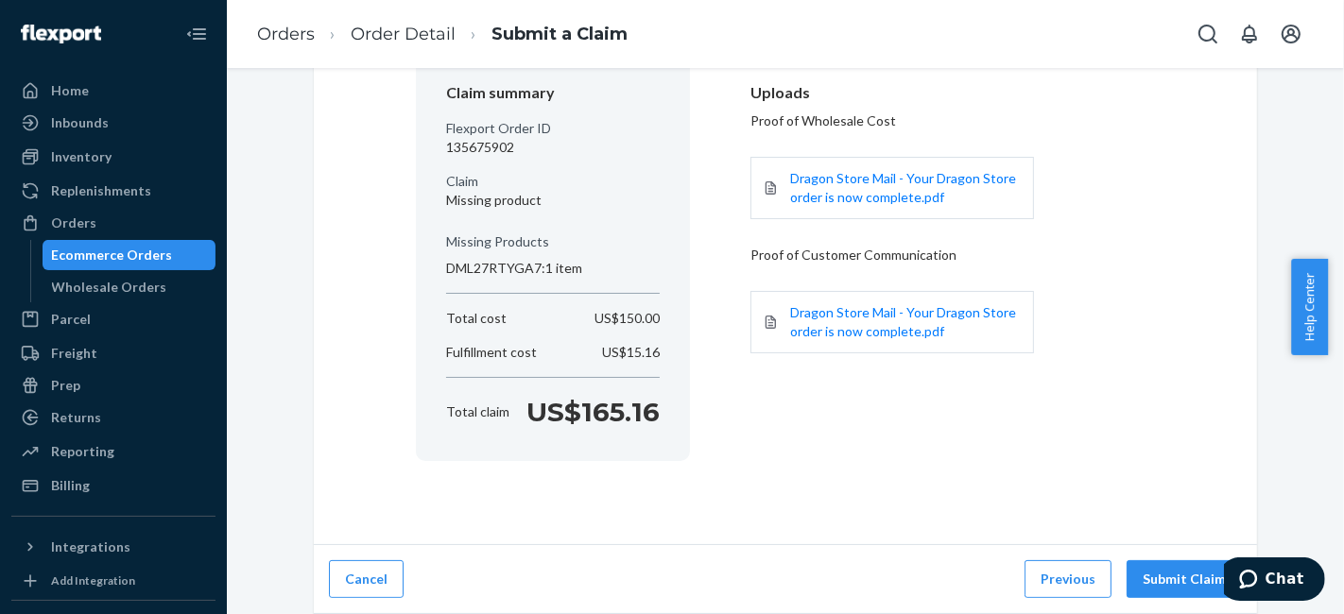
scroll to position [175, 0]
click at [1157, 582] on button "Submit Claim" at bounding box center [1183, 581] width 115 height 38
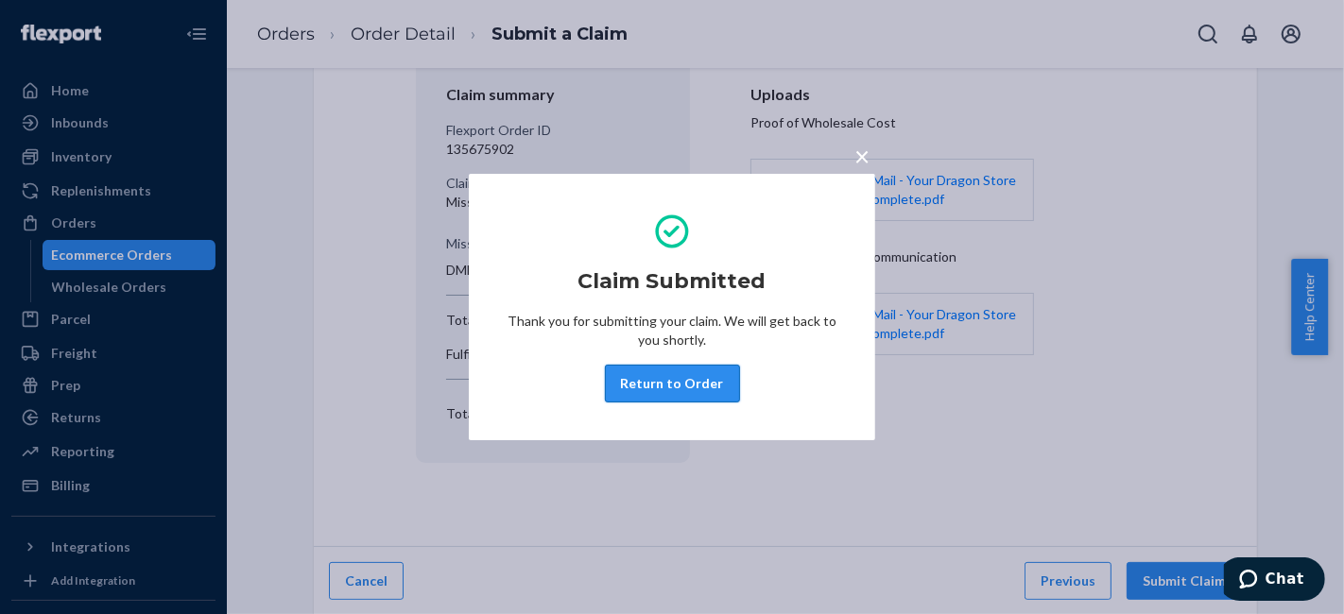
click at [677, 373] on button "Return to Order" at bounding box center [672, 384] width 135 height 38
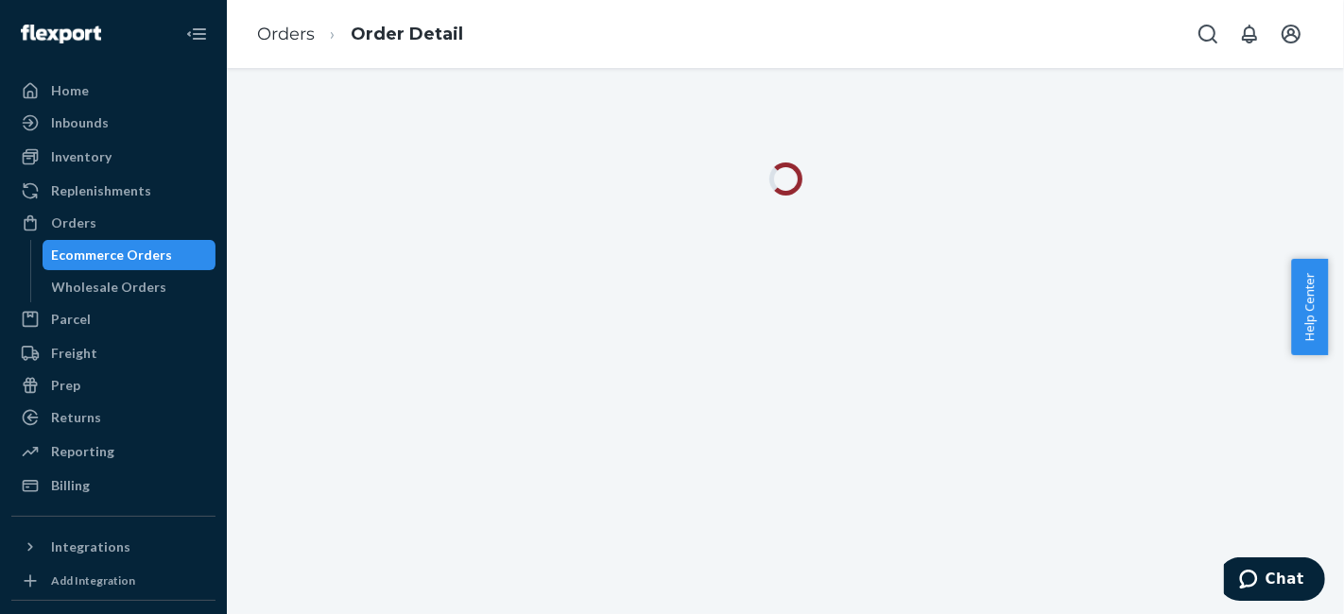
click at [144, 254] on div "Ecommerce Orders" at bounding box center [112, 255] width 121 height 19
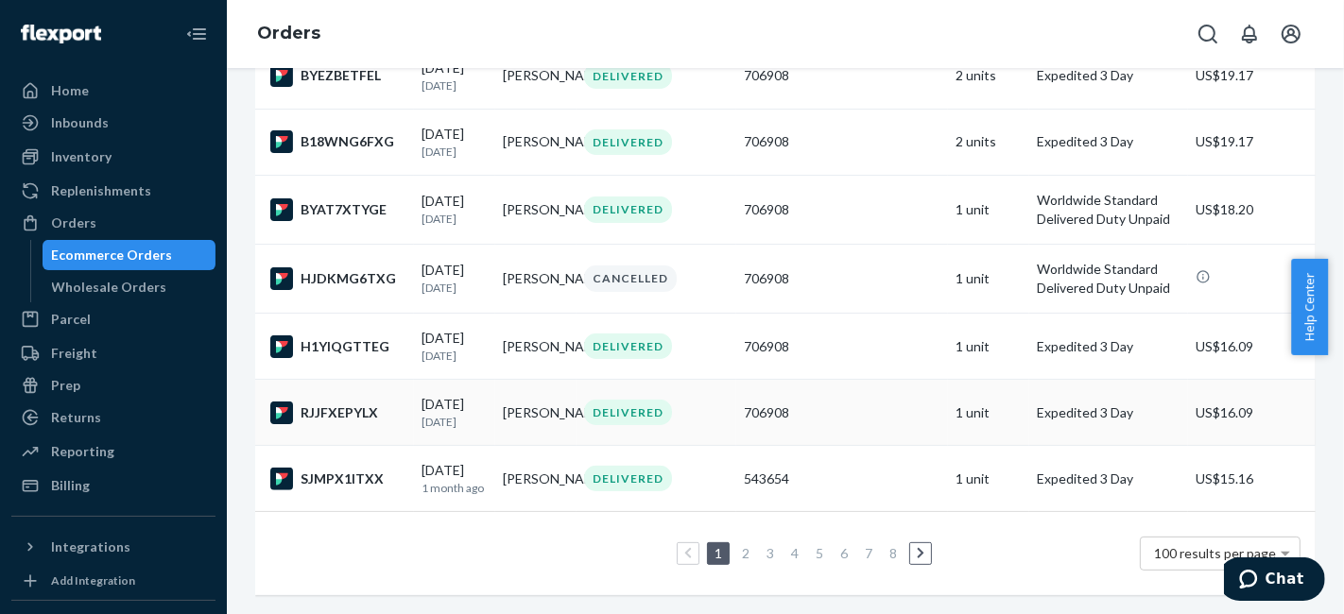
scroll to position [6714, 0]
click at [740, 545] on link "2" at bounding box center [745, 553] width 15 height 16
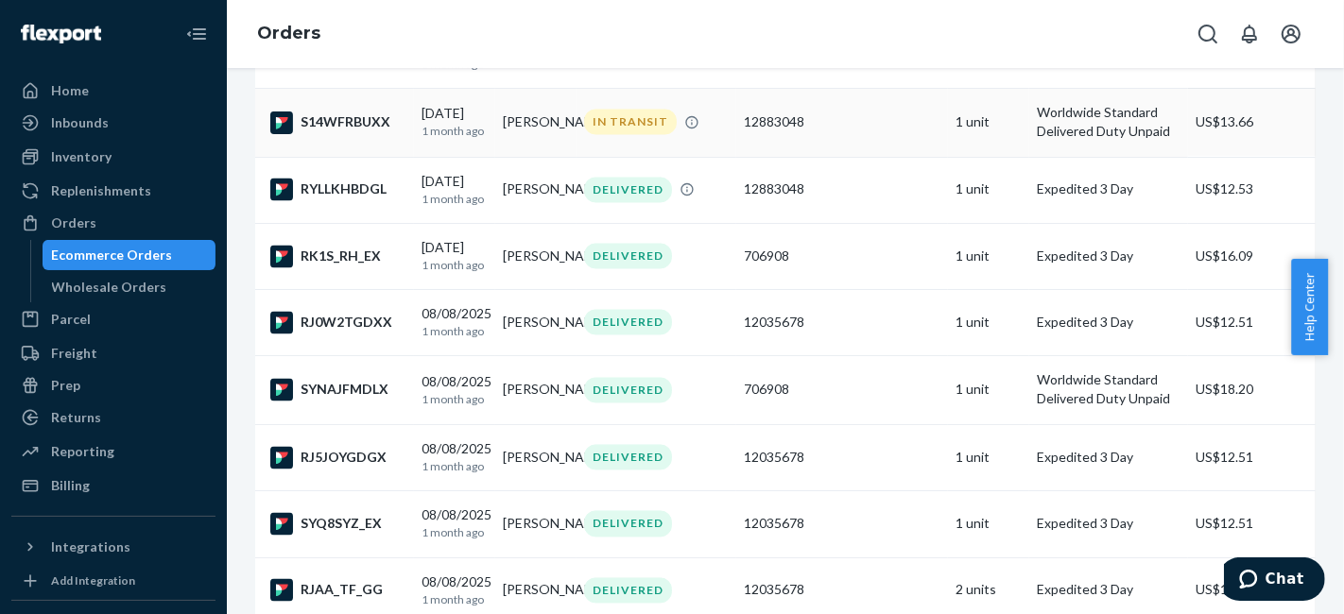
scroll to position [2939, 0]
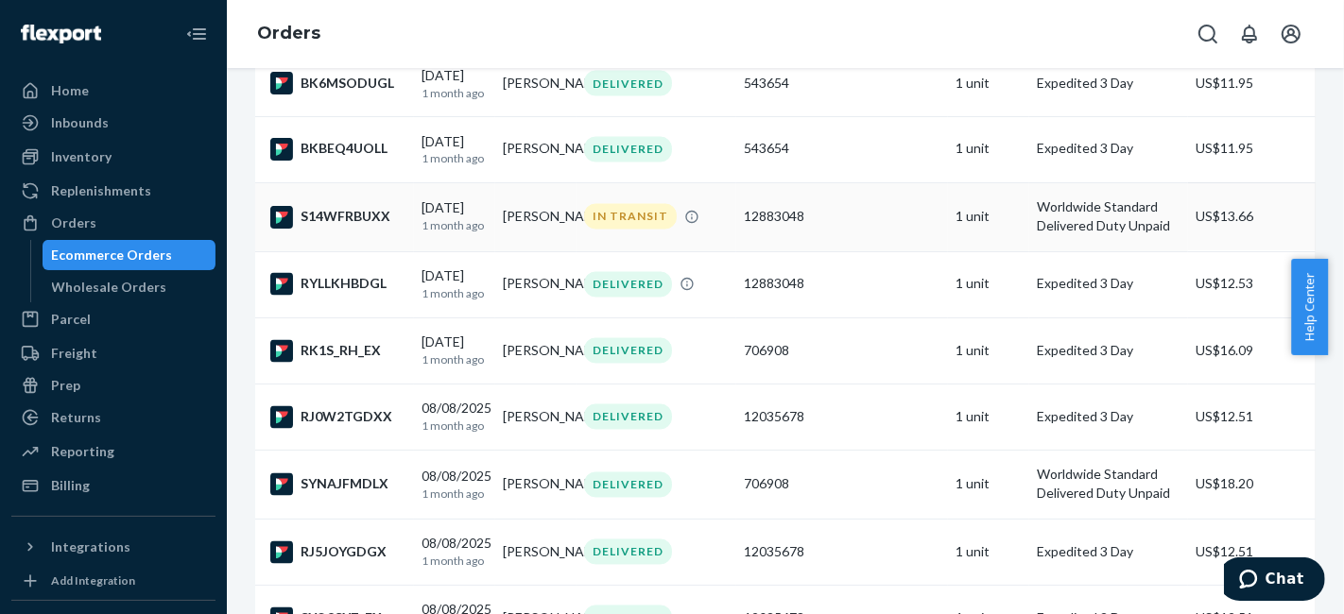
click at [613, 251] on td "IN TRANSIT" at bounding box center [655, 216] width 159 height 69
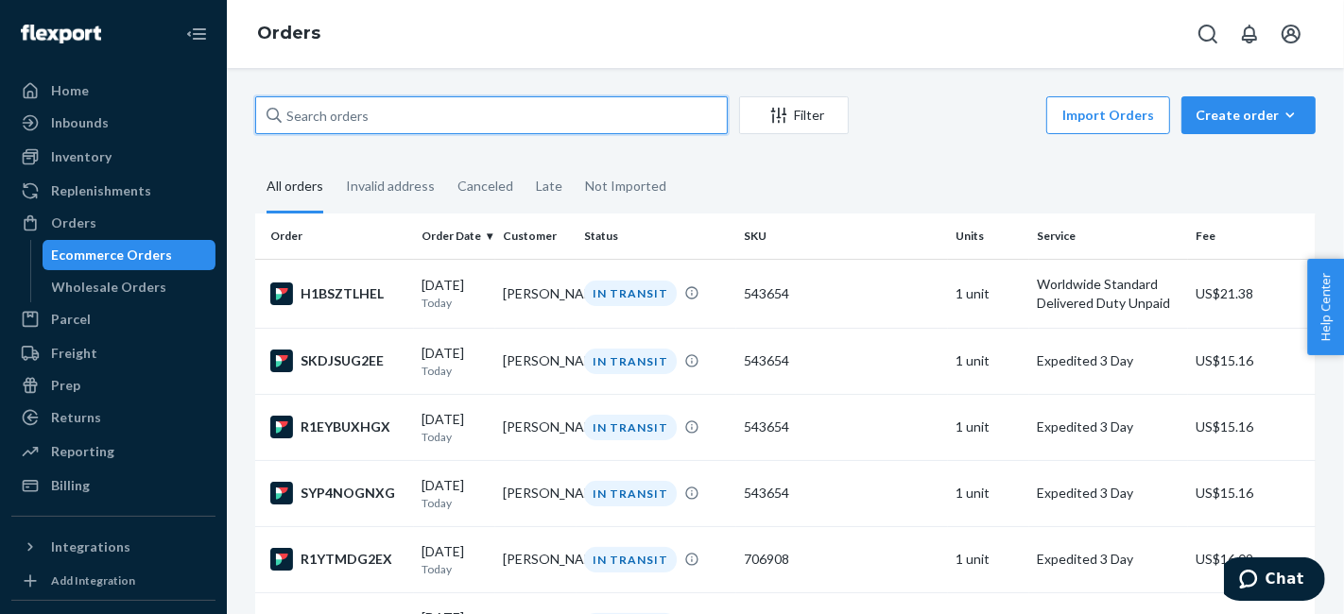
click at [380, 114] on input "text" at bounding box center [491, 115] width 472 height 38
paste input "135675902"
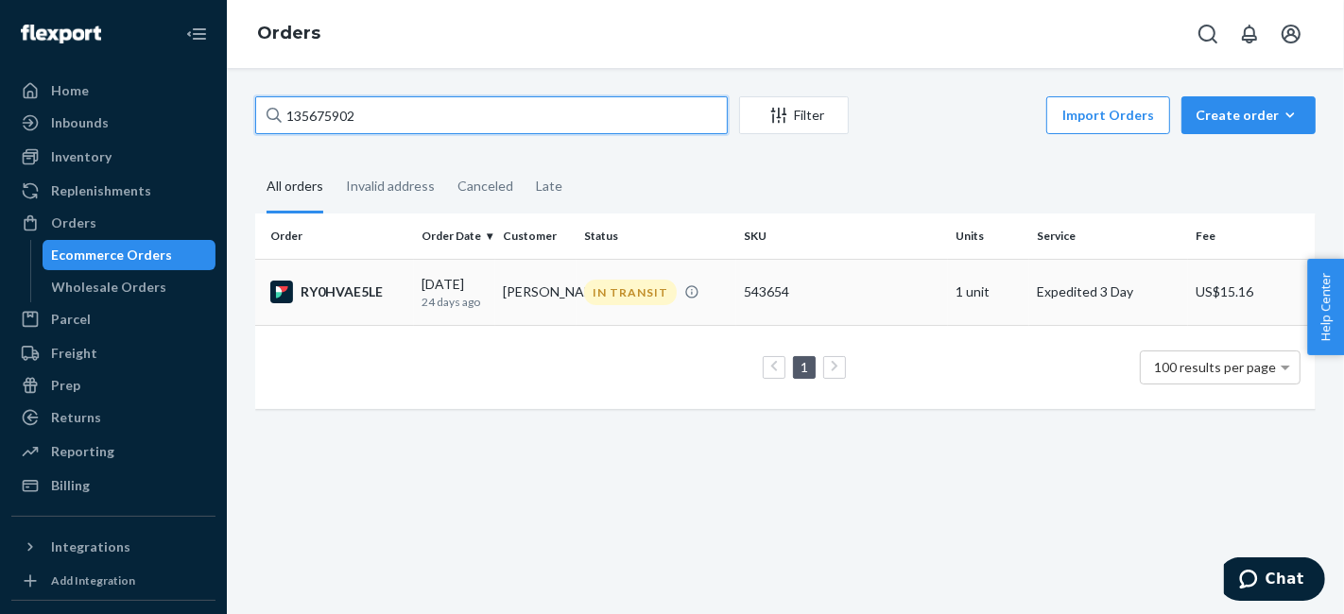
type input "135675902"
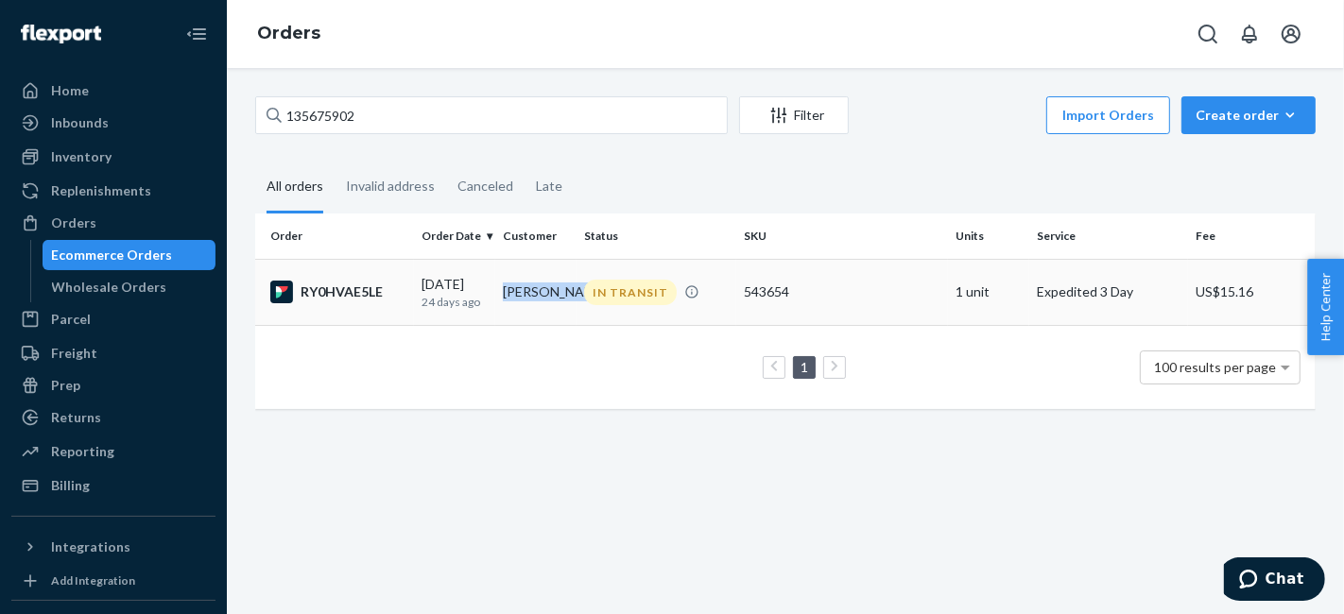
drag, startPoint x: 531, startPoint y: 303, endPoint x: 501, endPoint y: 285, distance: 35.2
click at [501, 285] on td "[PERSON_NAME]" at bounding box center [535, 292] width 81 height 66
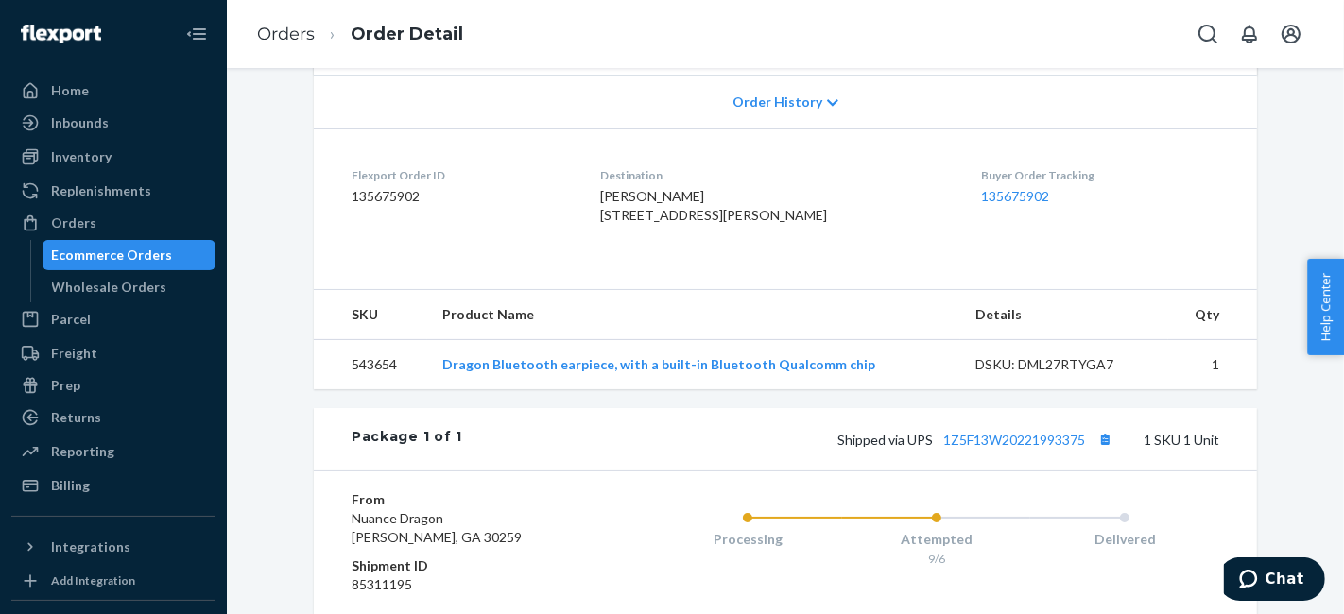
scroll to position [420, 0]
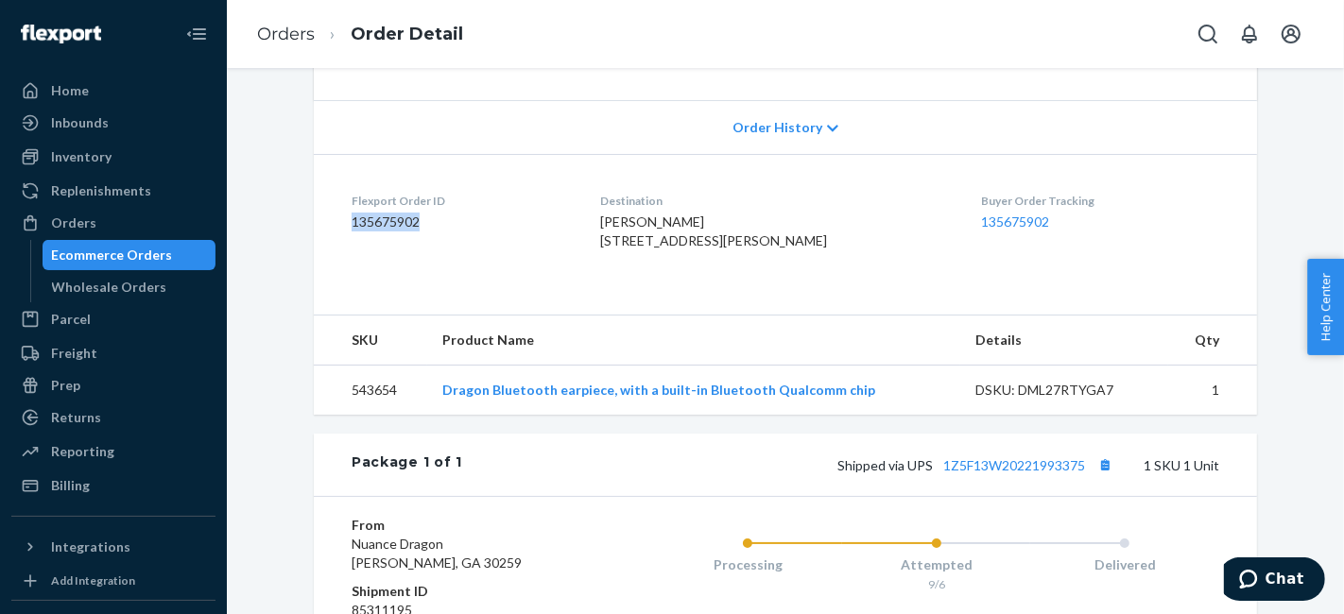
drag, startPoint x: 459, startPoint y: 215, endPoint x: 344, endPoint y: 220, distance: 115.4
click at [351, 220] on dd "135675902" at bounding box center [460, 222] width 218 height 19
copy dd "135675902"
drag, startPoint x: 133, startPoint y: 214, endPoint x: 153, endPoint y: 214, distance: 19.8
click at [133, 214] on div "Orders" at bounding box center [113, 223] width 200 height 26
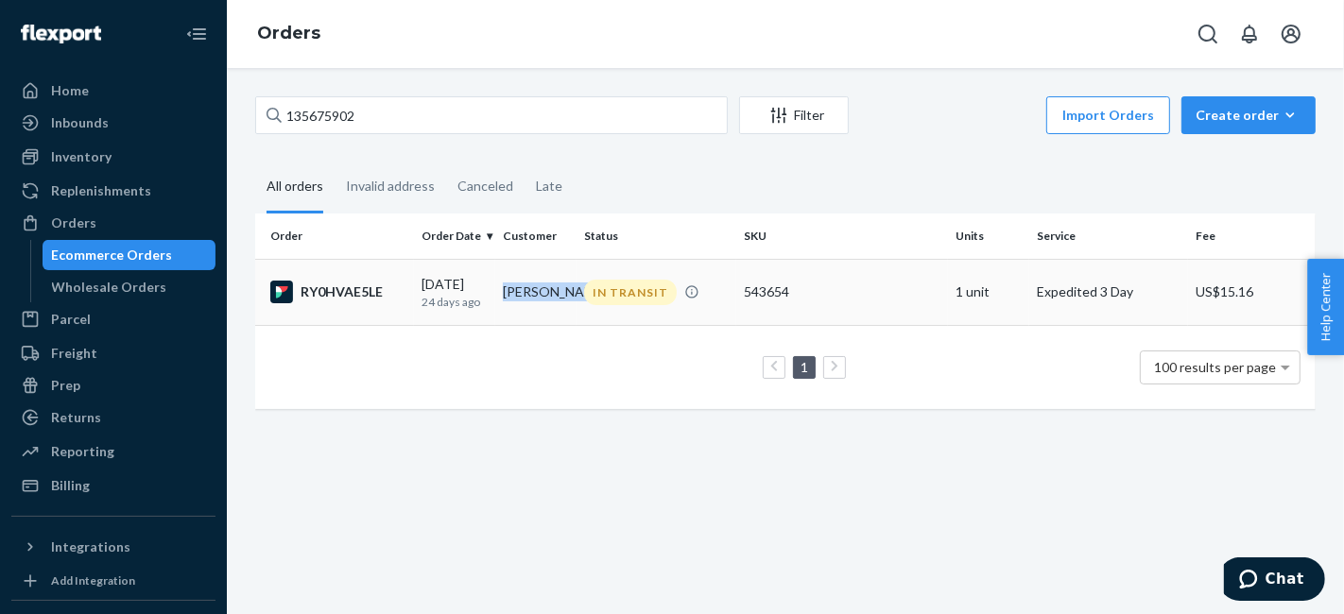
copy td "[PERSON_NAME]"
drag, startPoint x: 543, startPoint y: 298, endPoint x: 505, endPoint y: 275, distance: 44.1
click at [505, 275] on td "[PERSON_NAME]" at bounding box center [535, 292] width 81 height 66
